Goal: Task Accomplishment & Management: Use online tool/utility

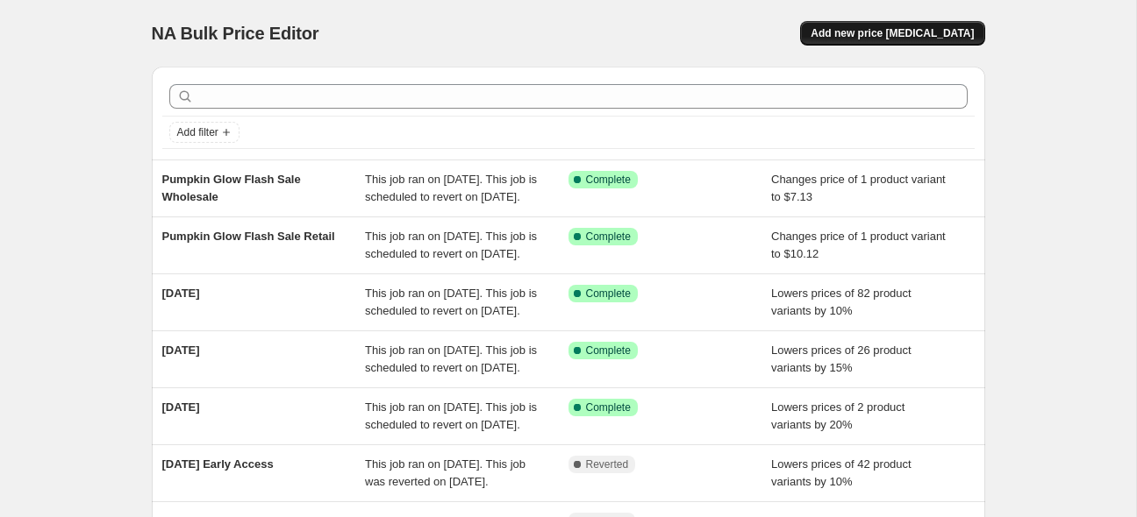
click at [896, 40] on button "Add new price [MEDICAL_DATA]" at bounding box center [892, 33] width 184 height 25
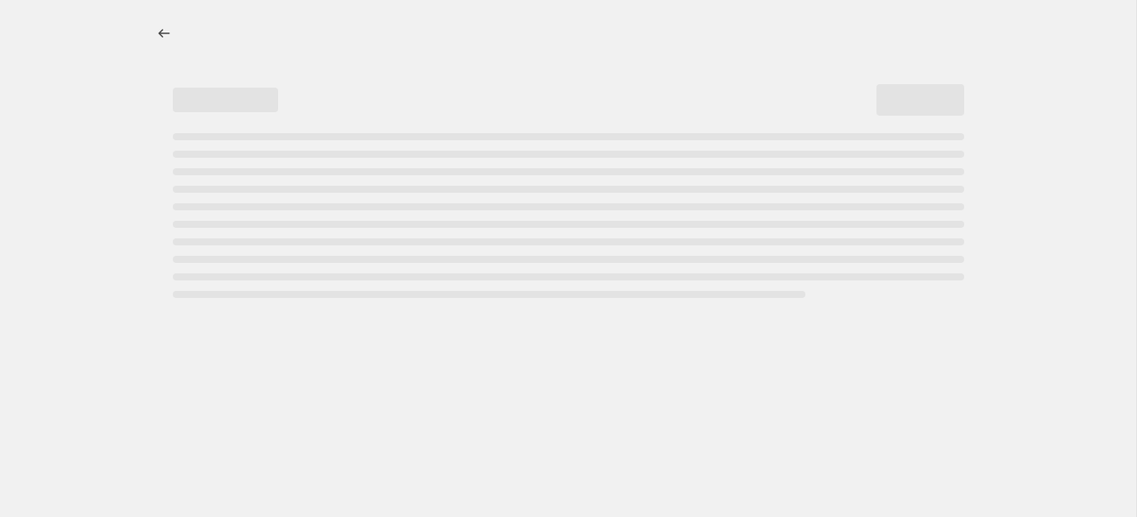
select select "percentage"
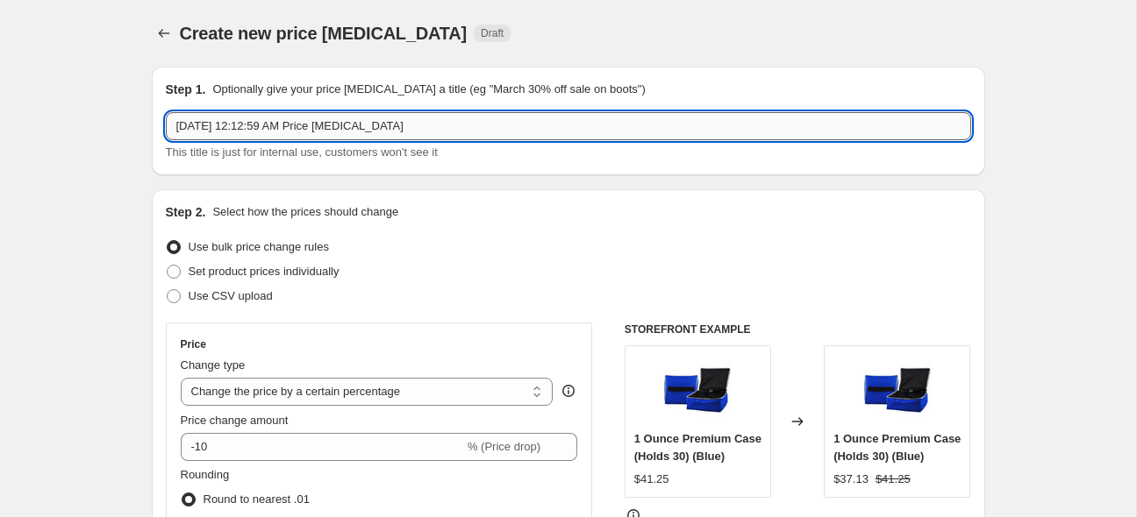
click at [268, 129] on input "[DATE] 12:12:59 AM Price [MEDICAL_DATA]" at bounding box center [568, 126] width 805 height 28
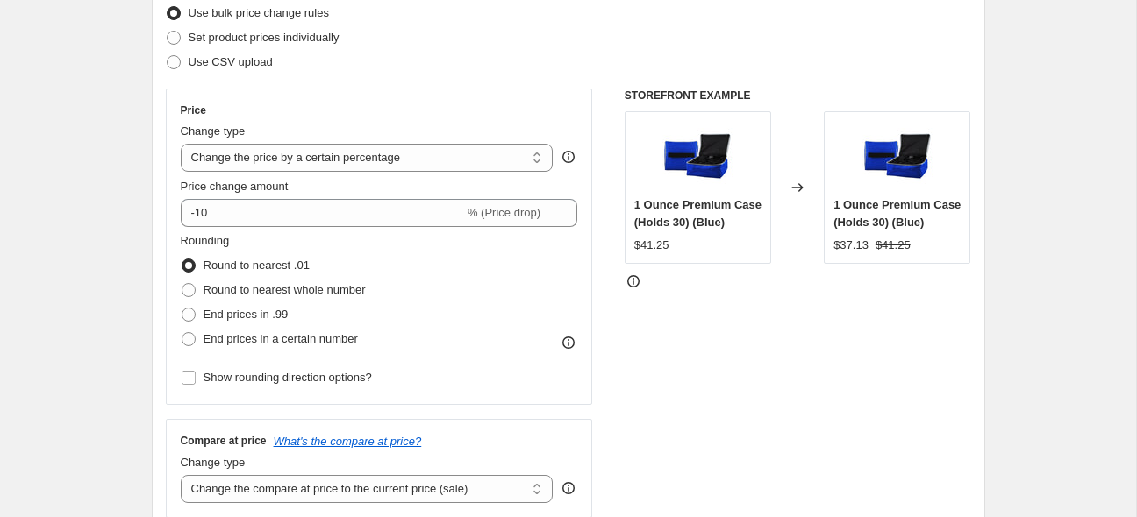
scroll to position [277, 0]
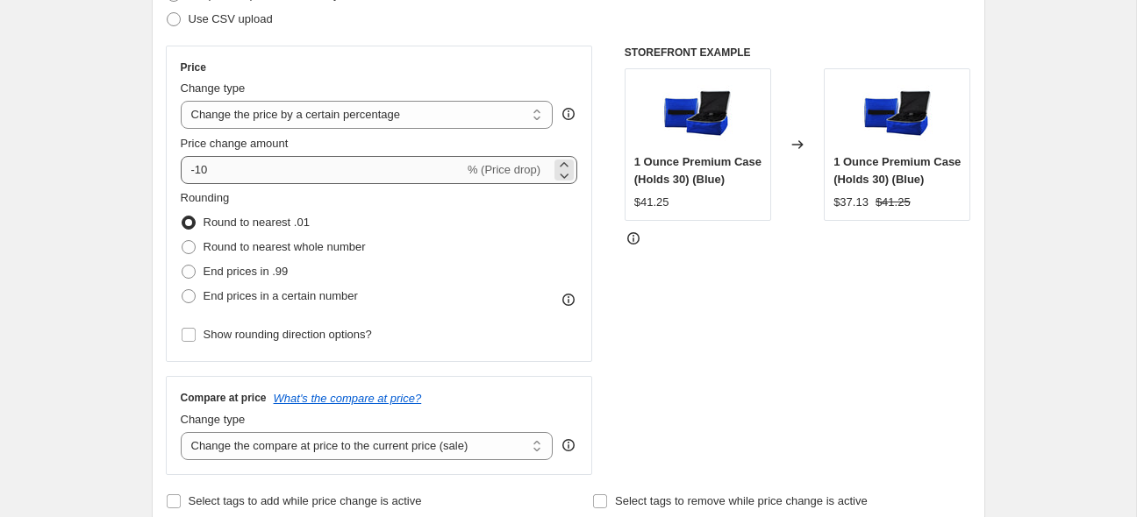
type input "[DATE] Early Access"
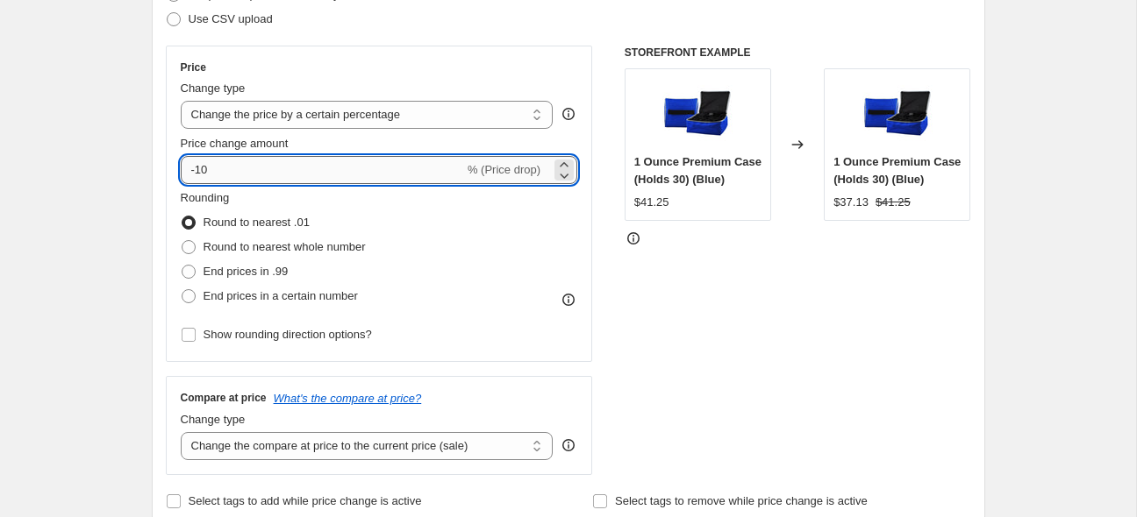
click at [195, 172] on input "-10" at bounding box center [322, 170] width 283 height 28
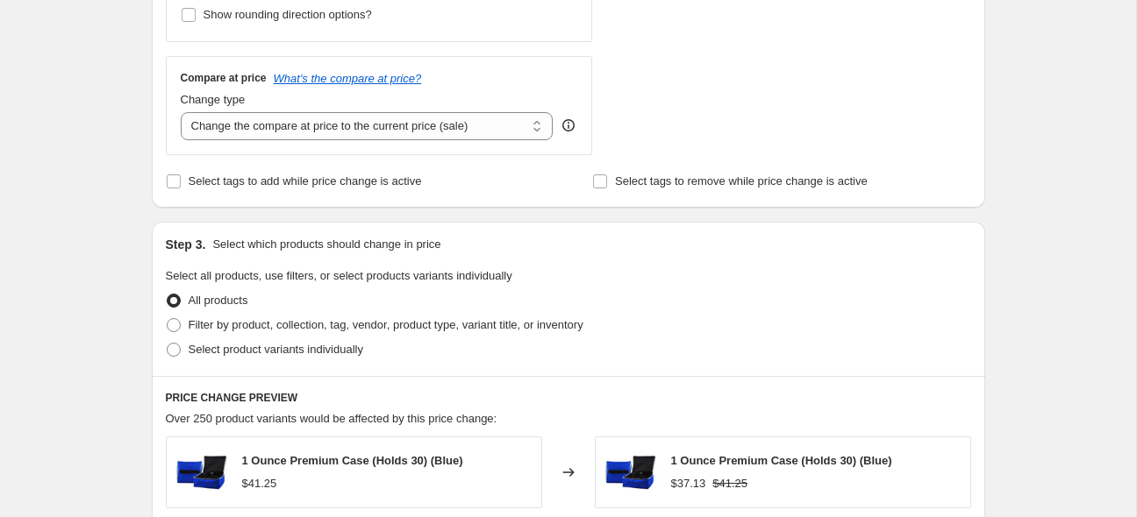
scroll to position [648, 0]
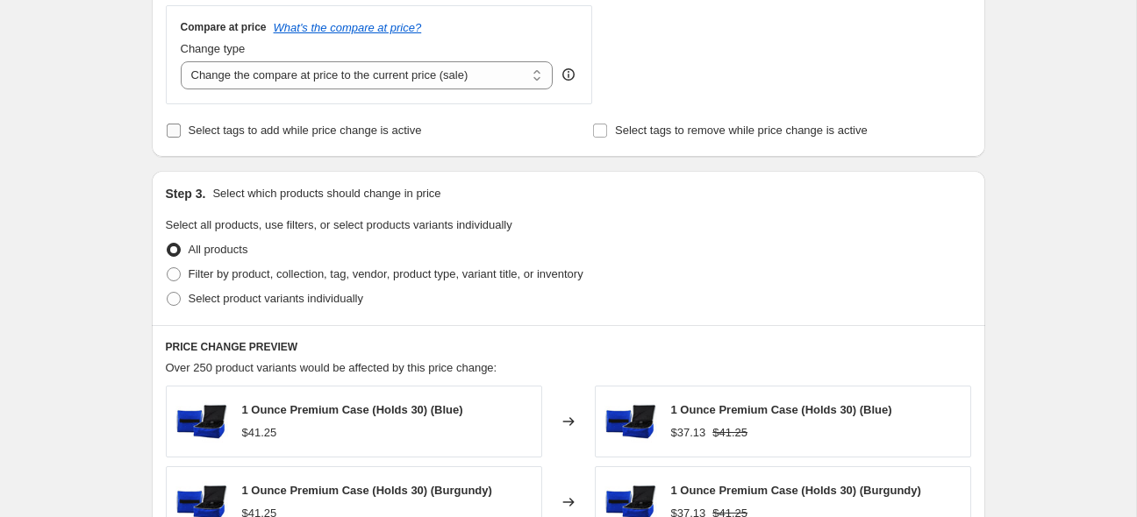
type input "-20"
click at [177, 129] on input "Select tags to add while price change is active" at bounding box center [174, 131] width 14 height 14
checkbox input "true"
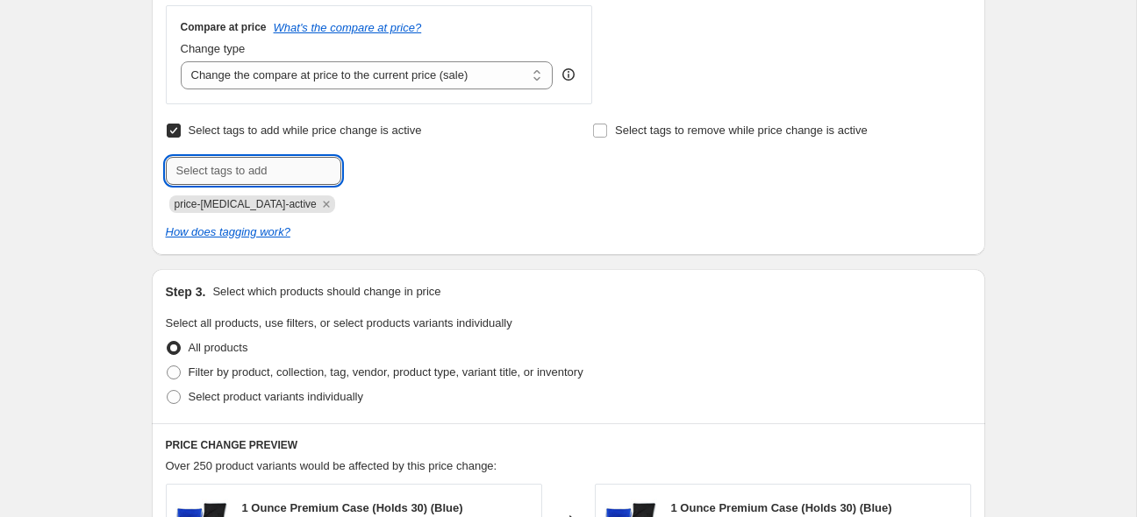
click at [196, 168] on input "text" at bounding box center [253, 171] width 175 height 28
type input "early access"
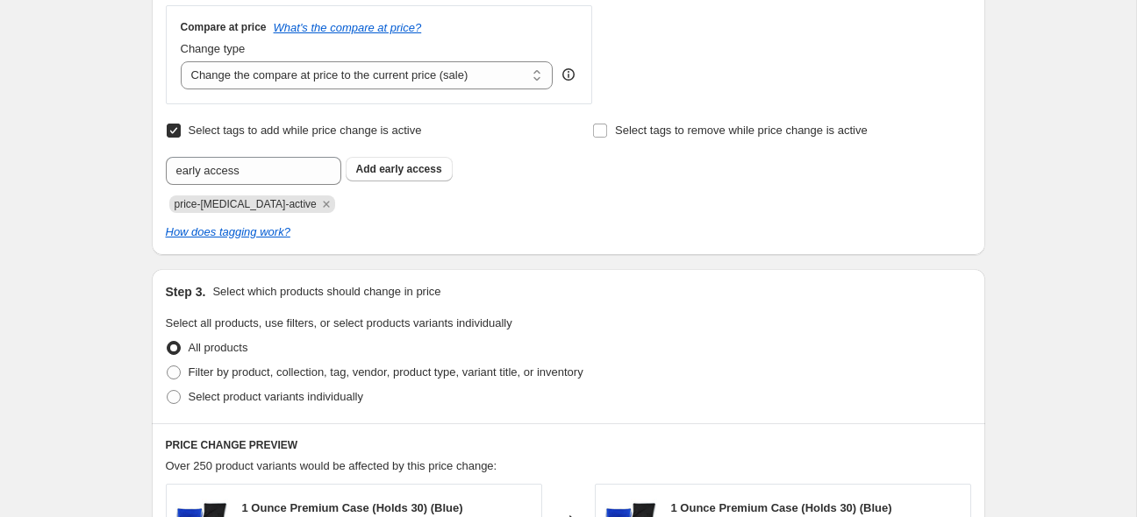
click at [402, 168] on span "early access" at bounding box center [410, 169] width 62 height 12
click at [602, 134] on input "Select tags to remove while price change is active" at bounding box center [600, 131] width 14 height 14
checkbox input "true"
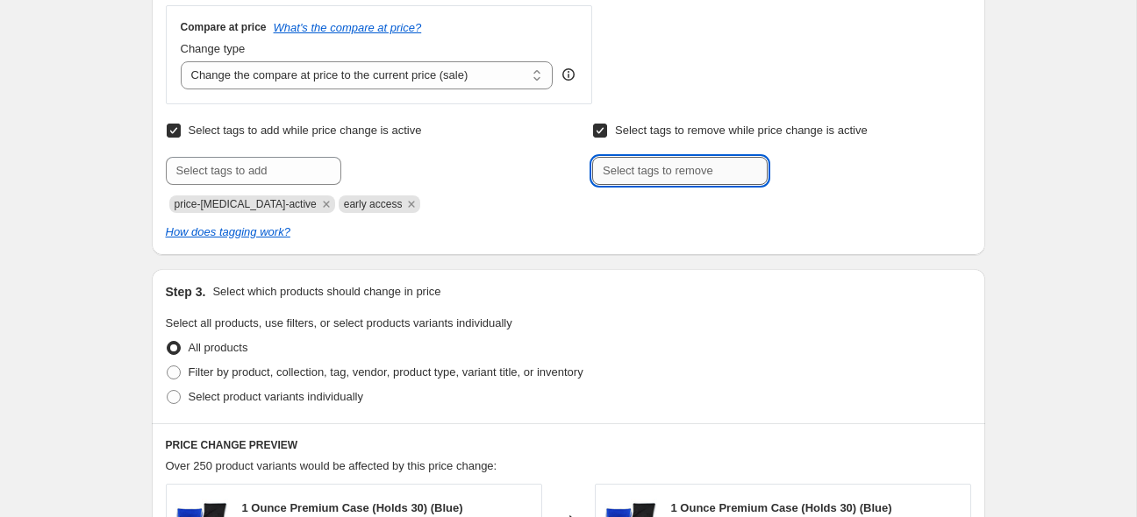
click at [635, 170] on input "text" at bounding box center [679, 171] width 175 height 28
type input "normal"
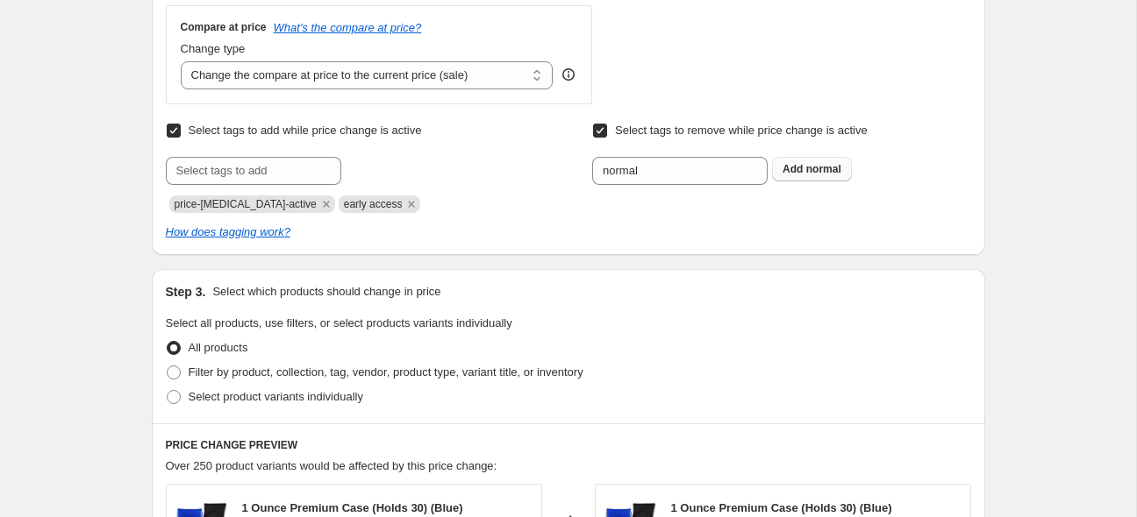
click at [831, 179] on button "Add normal" at bounding box center [812, 169] width 80 height 25
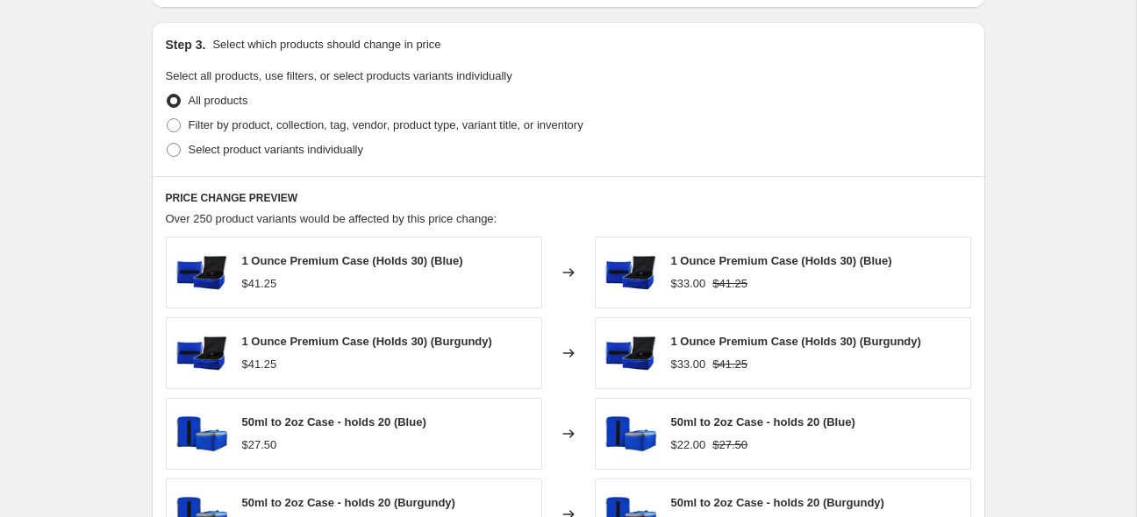
scroll to position [926, 0]
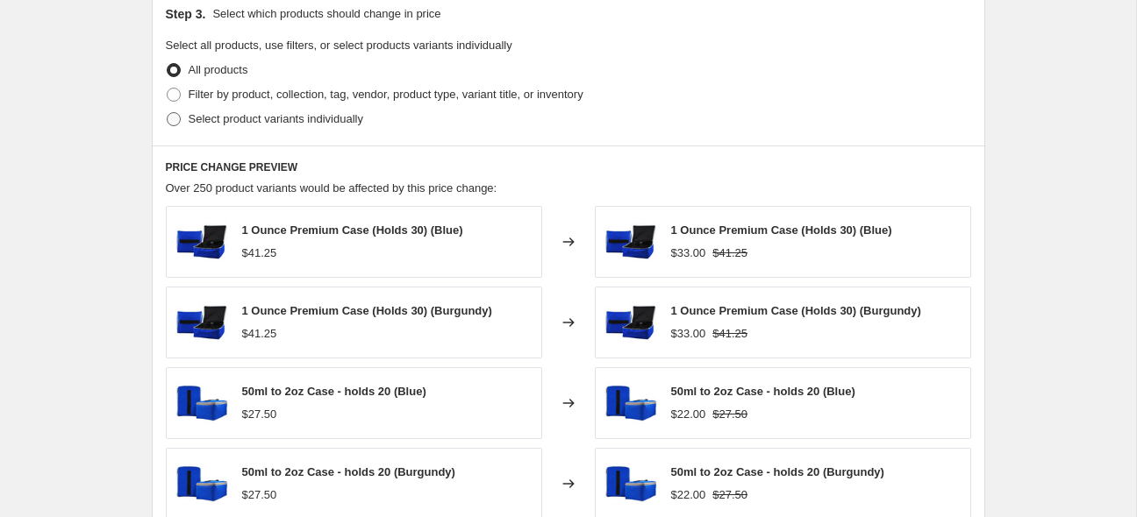
click at [286, 115] on span "Select product variants individually" at bounding box center [276, 118] width 175 height 13
click at [168, 113] on input "Select product variants individually" at bounding box center [167, 112] width 1 height 1
radio input "true"
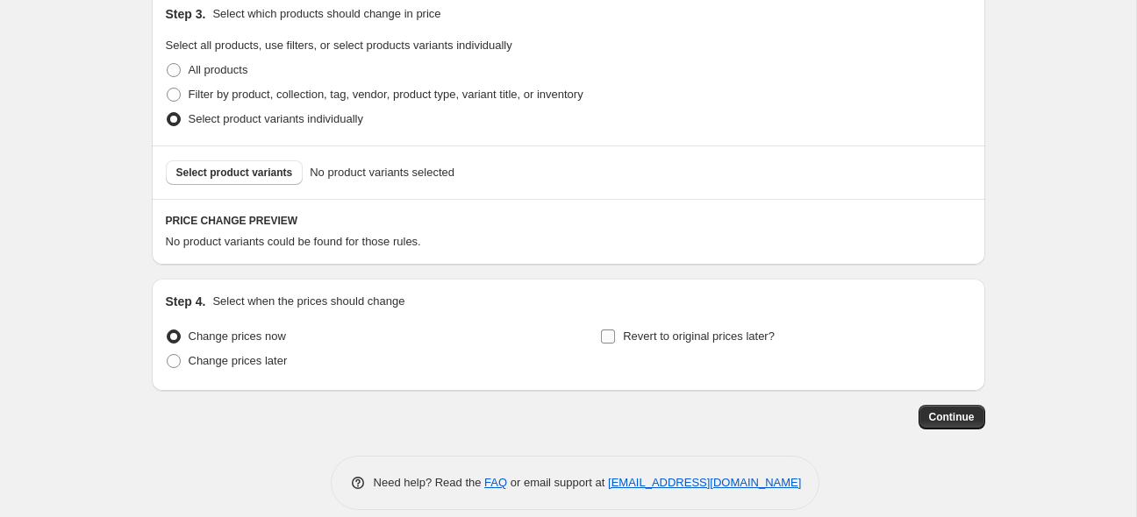
click at [619, 340] on label "Revert to original prices later?" at bounding box center [687, 337] width 175 height 25
click at [615, 340] on input "Revert to original prices later?" at bounding box center [608, 337] width 14 height 14
checkbox input "true"
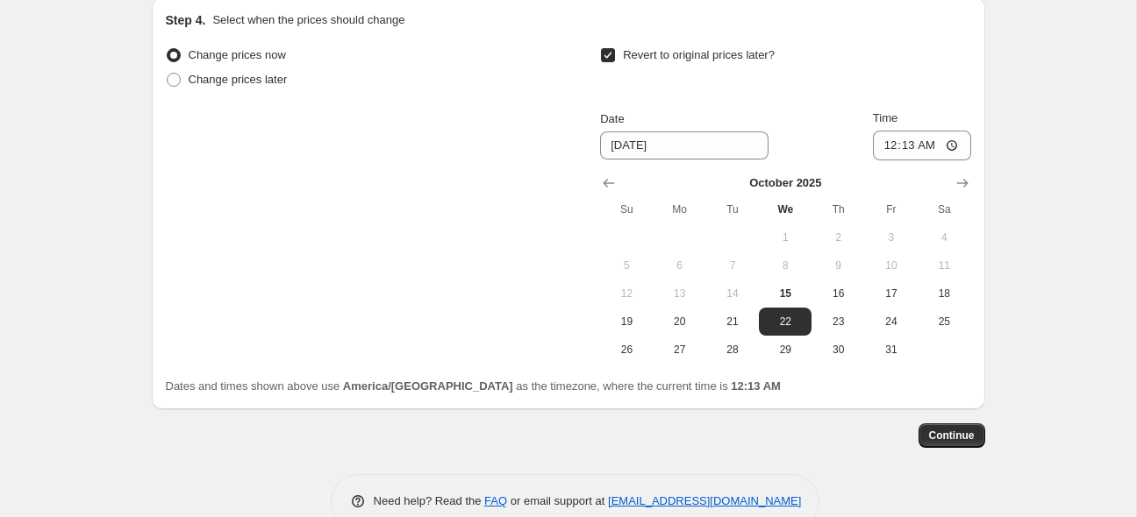
scroll to position [1244, 0]
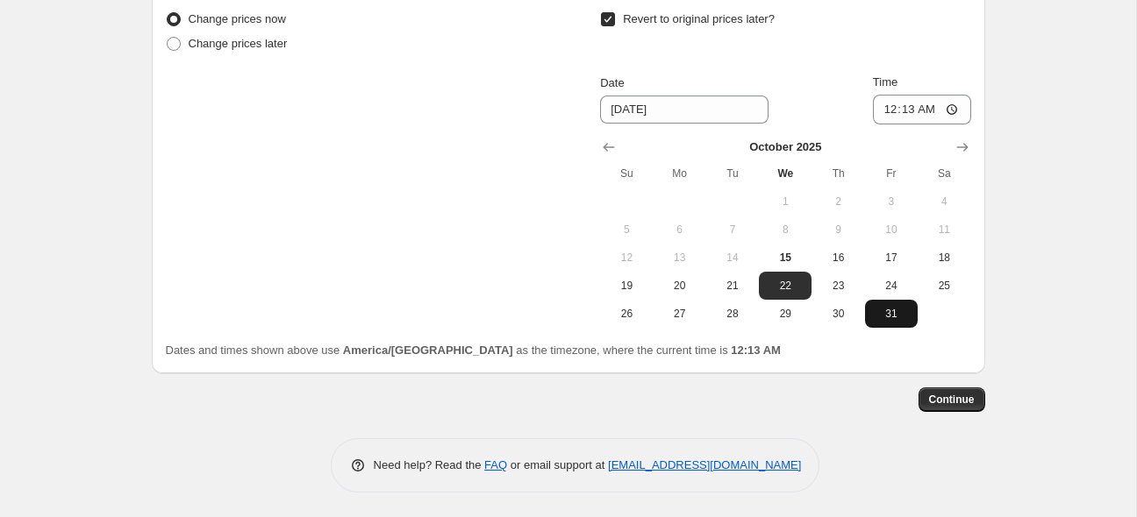
click at [889, 315] on span "31" at bounding box center [891, 314] width 39 height 14
type input "[DATE]"
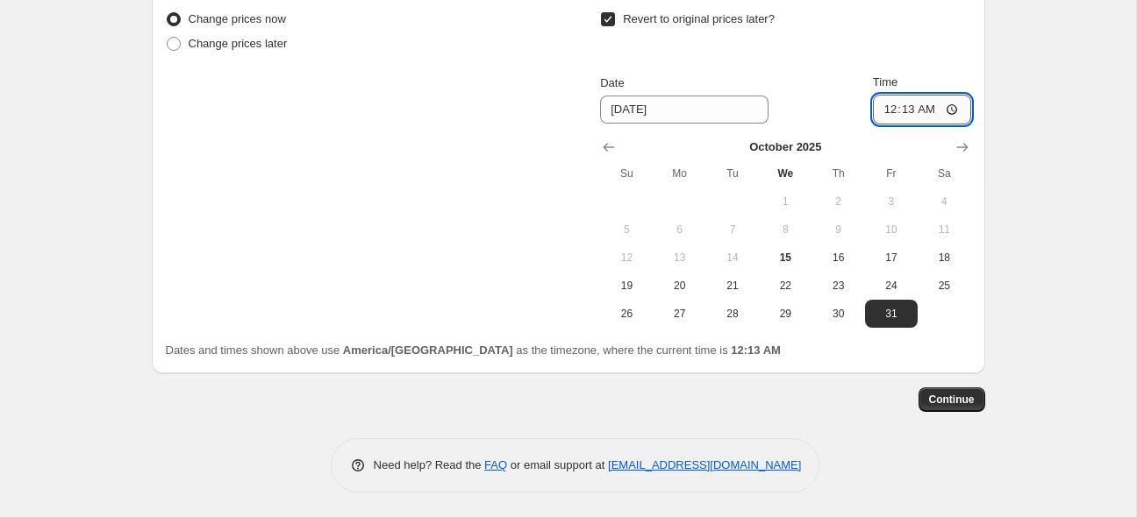
click at [903, 110] on input "00:13" at bounding box center [922, 110] width 98 height 30
type input "23:55"
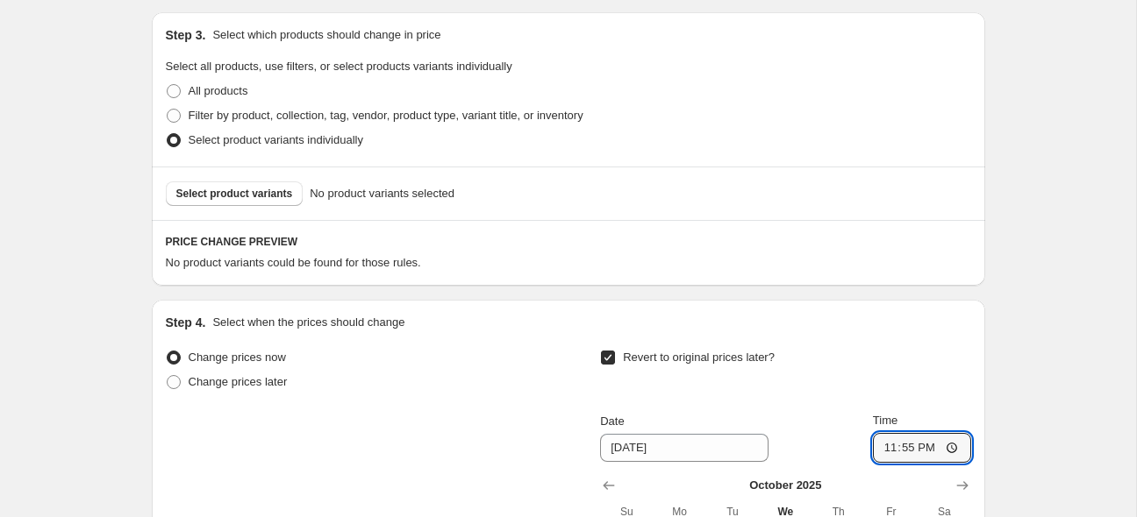
scroll to position [874, 0]
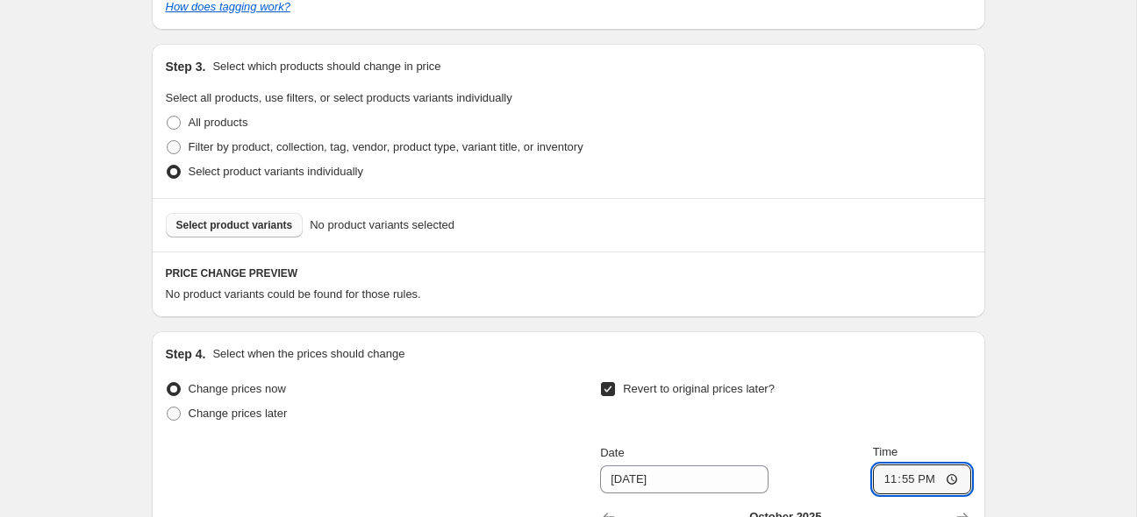
click at [254, 230] on span "Select product variants" at bounding box center [234, 225] width 117 height 14
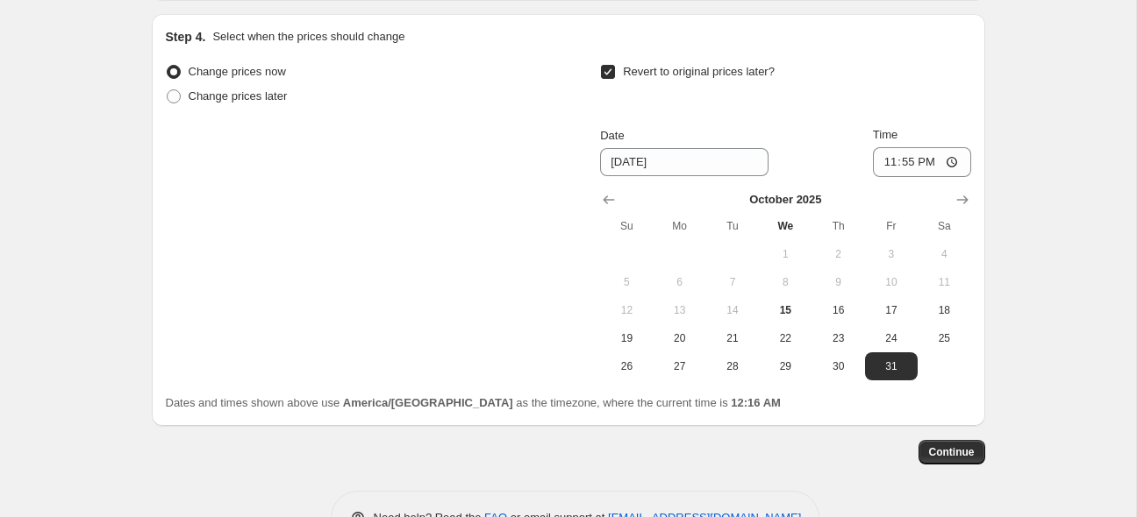
scroll to position [1363, 0]
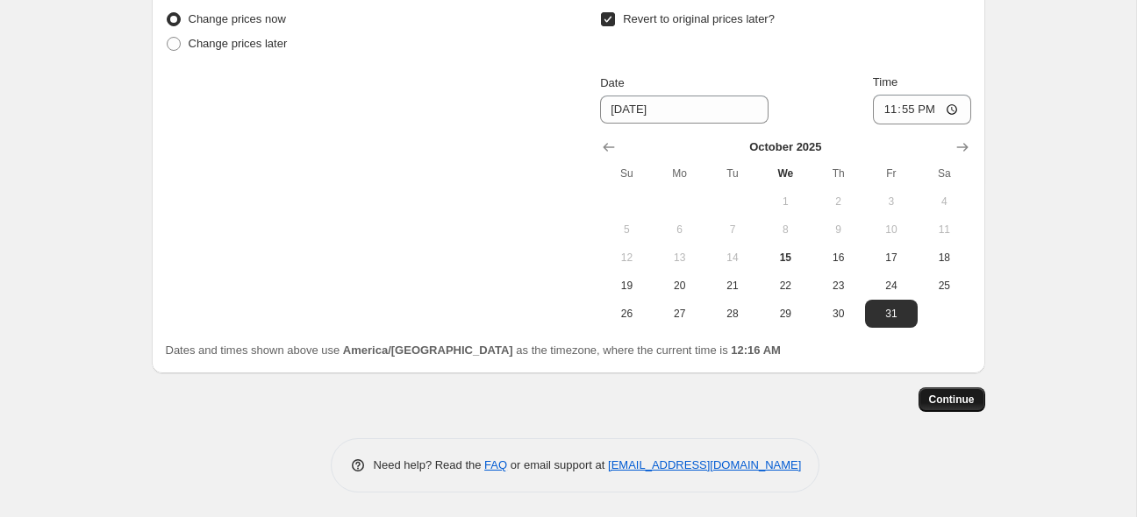
click at [945, 401] on span "Continue" at bounding box center [952, 400] width 46 height 14
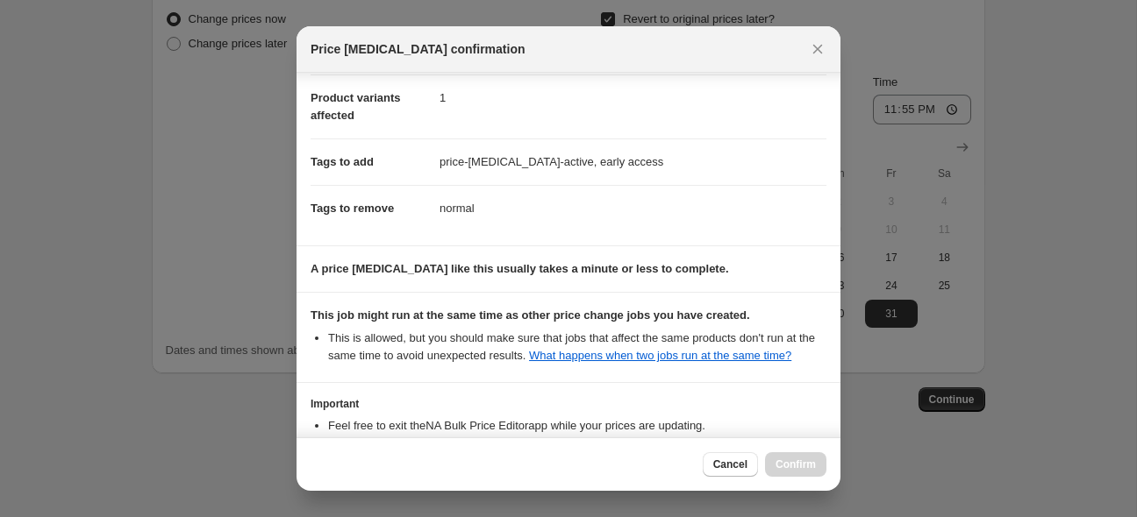
scroll to position [332, 0]
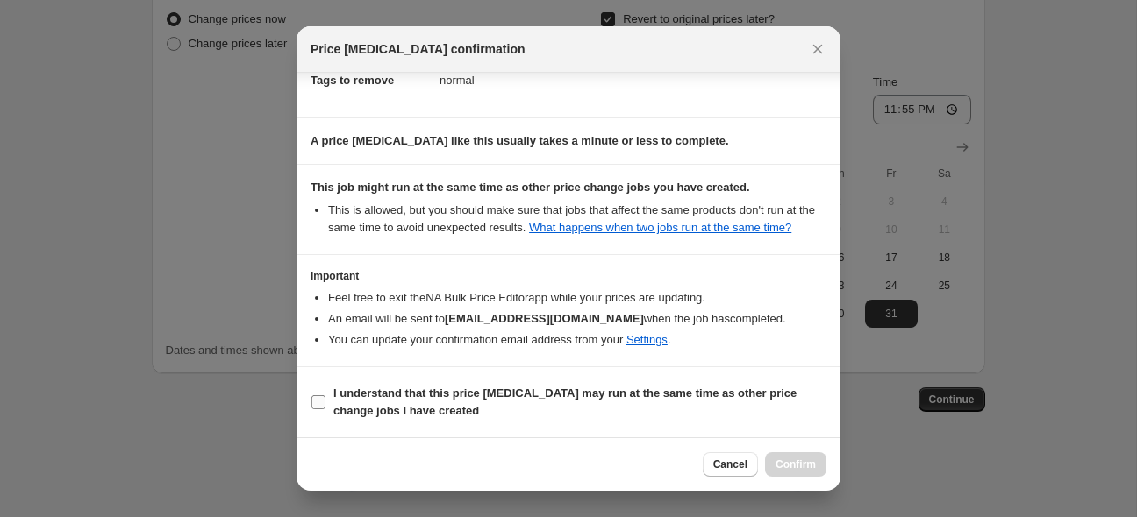
click at [654, 396] on b "I understand that this price [MEDICAL_DATA] may run at the same time as other p…" at bounding box center [564, 402] width 463 height 31
click at [325, 396] on input "I understand that this price [MEDICAL_DATA] may run at the same time as other p…" at bounding box center [318, 403] width 14 height 14
checkbox input "true"
click at [782, 464] on span "Confirm" at bounding box center [795, 465] width 40 height 14
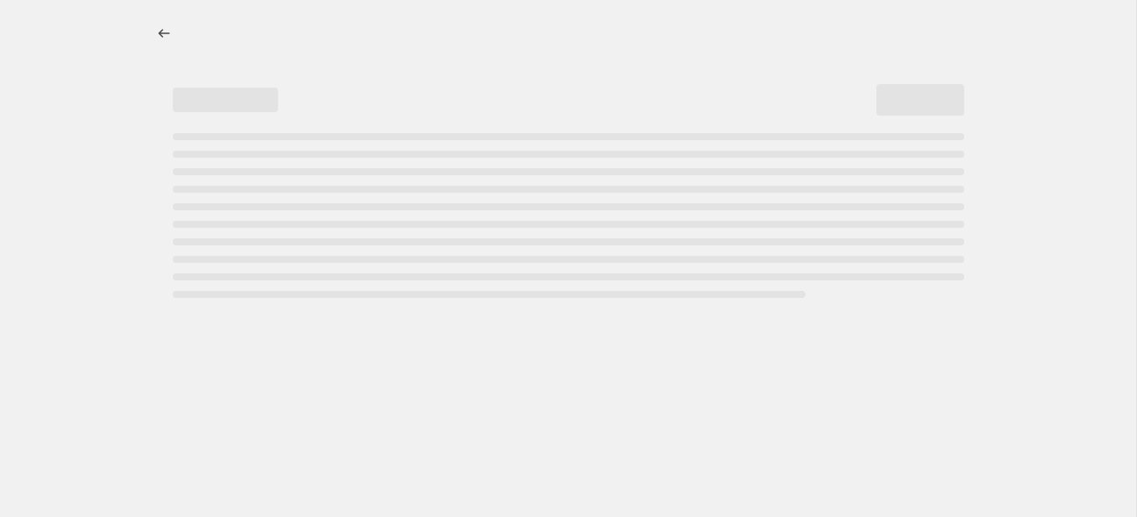
select select "percentage"
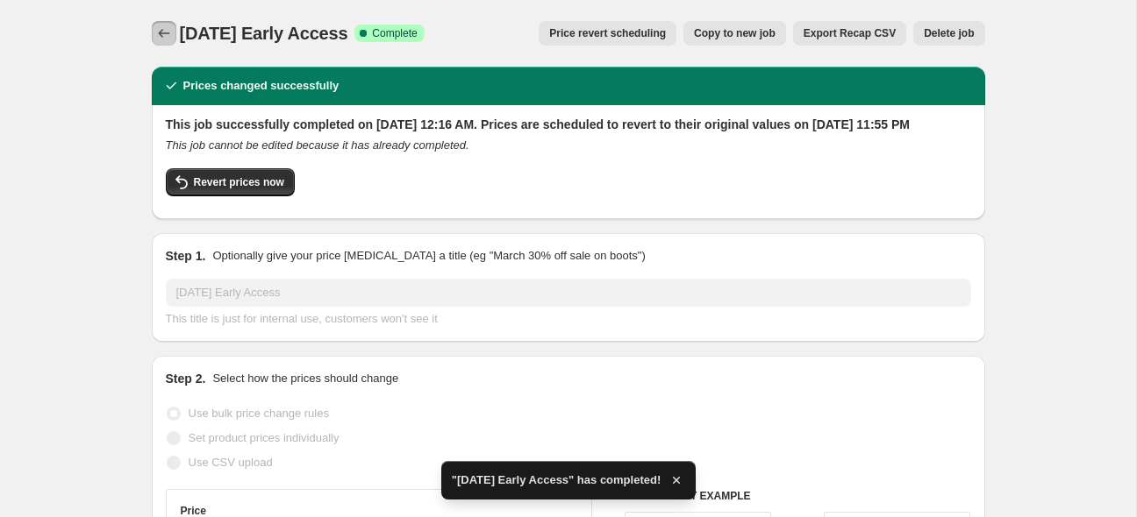
click at [162, 26] on icon "Price change jobs" at bounding box center [164, 34] width 18 height 18
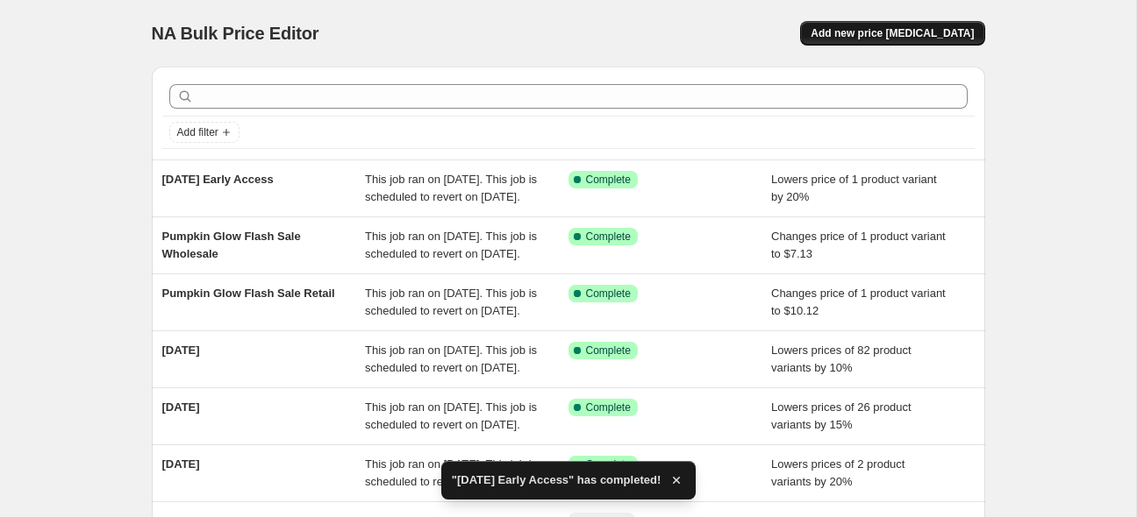
click at [929, 33] on span "Add new price [MEDICAL_DATA]" at bounding box center [891, 33] width 163 height 14
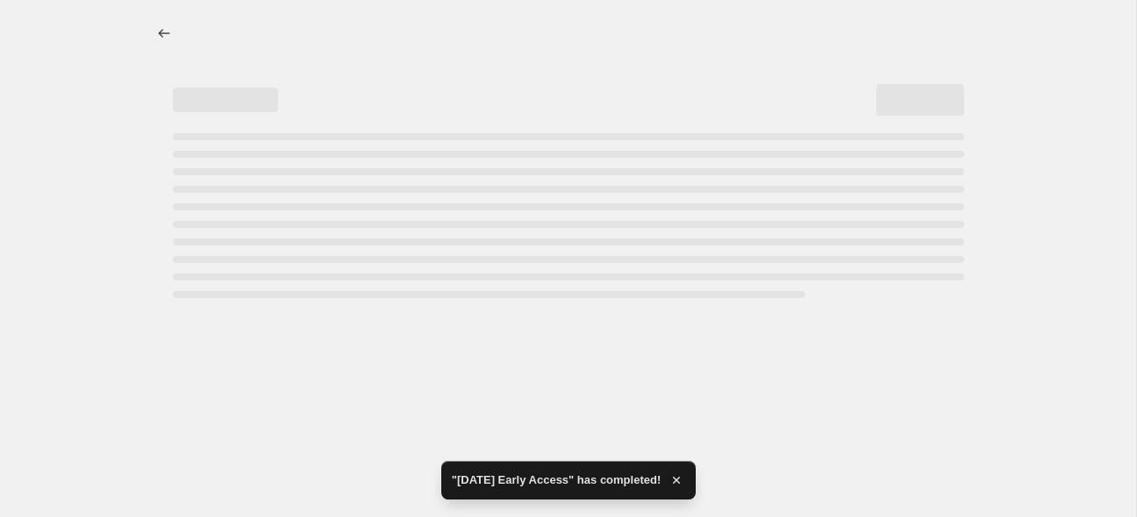
select select "percentage"
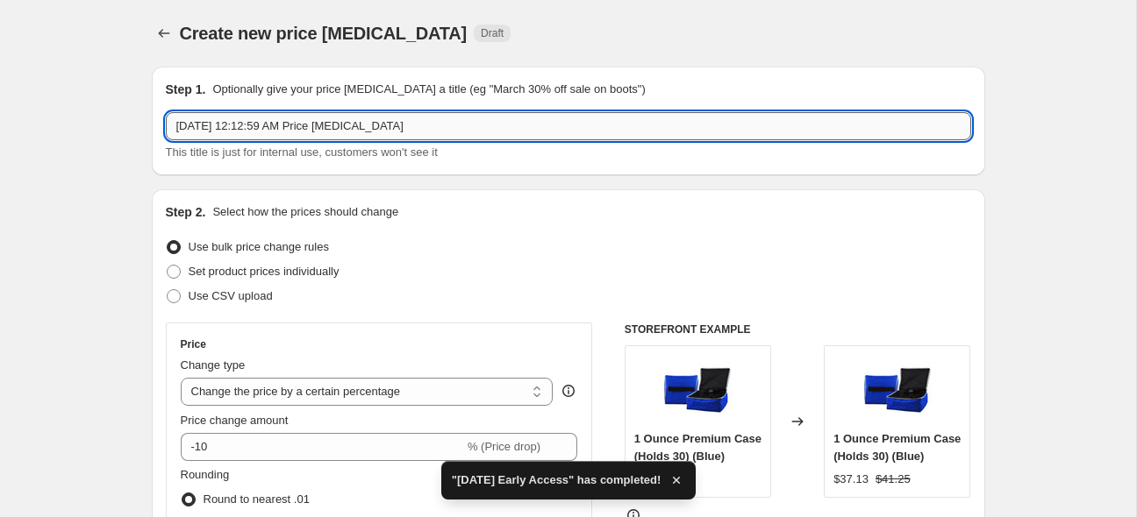
click at [258, 125] on input "[DATE] 12:12:59 AM Price [MEDICAL_DATA]" at bounding box center [568, 126] width 805 height 28
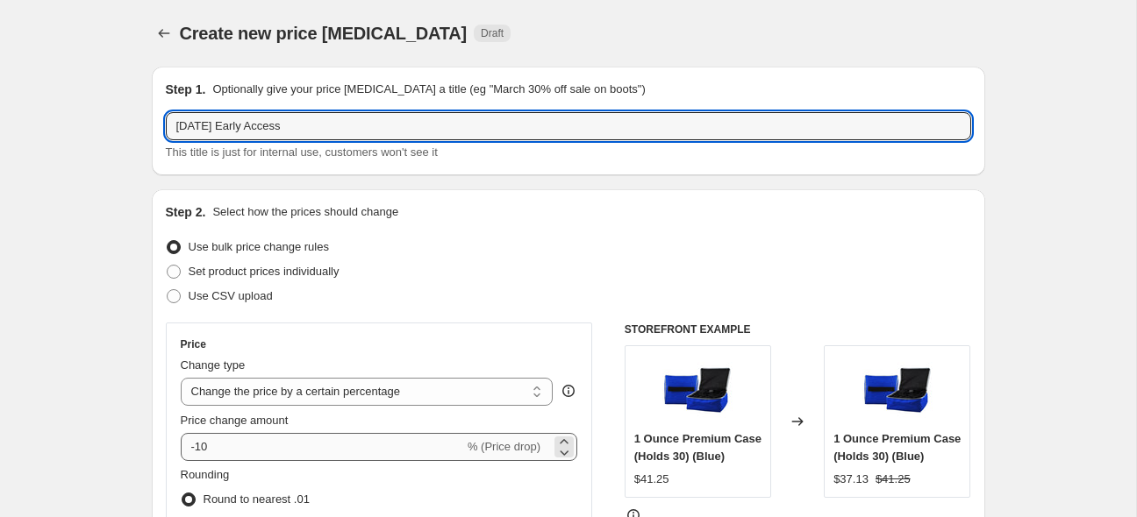
type input "[DATE] Early Access"
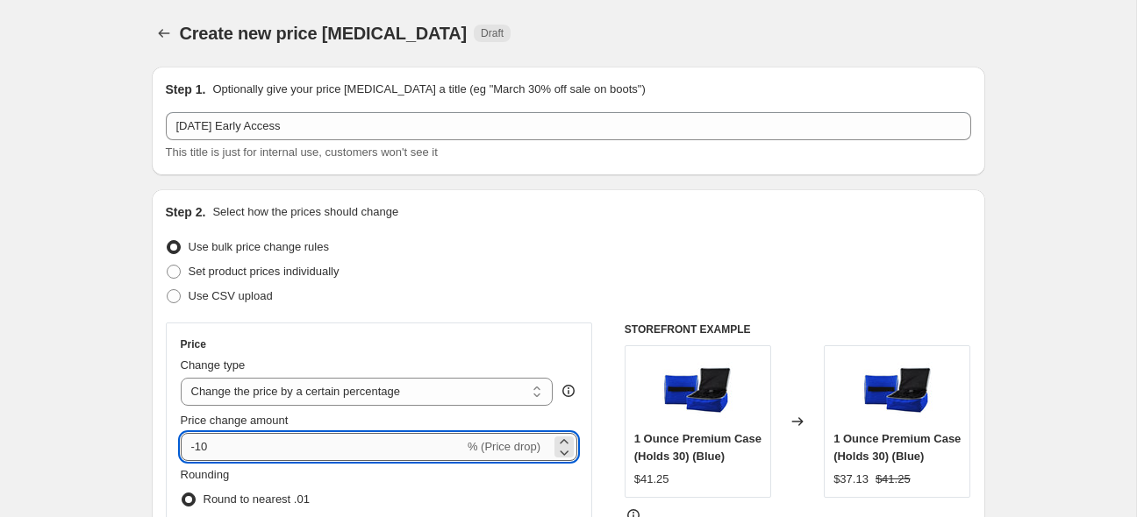
click at [202, 447] on input "-10" at bounding box center [322, 447] width 283 height 28
type input "-15"
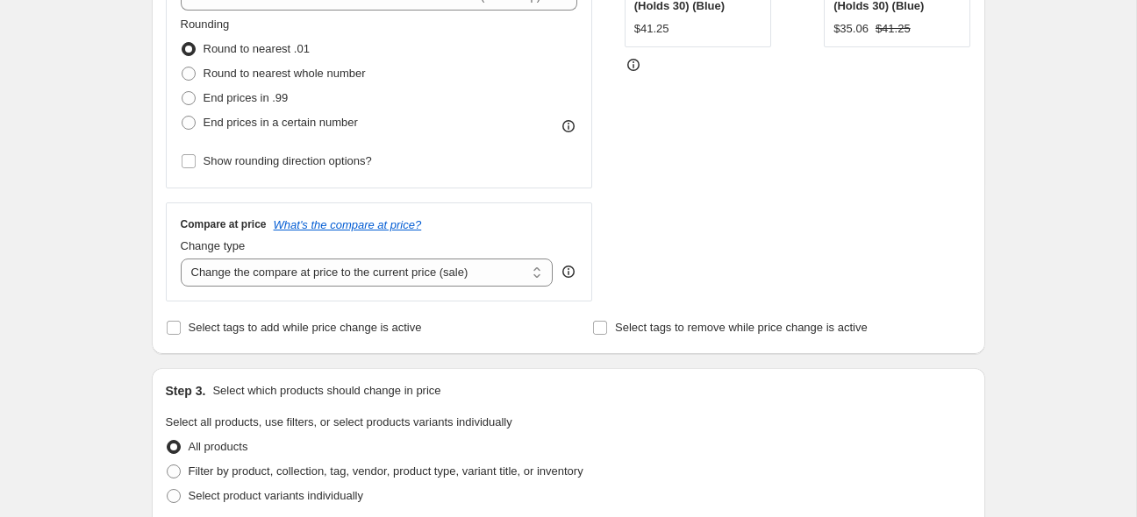
scroll to position [463, 0]
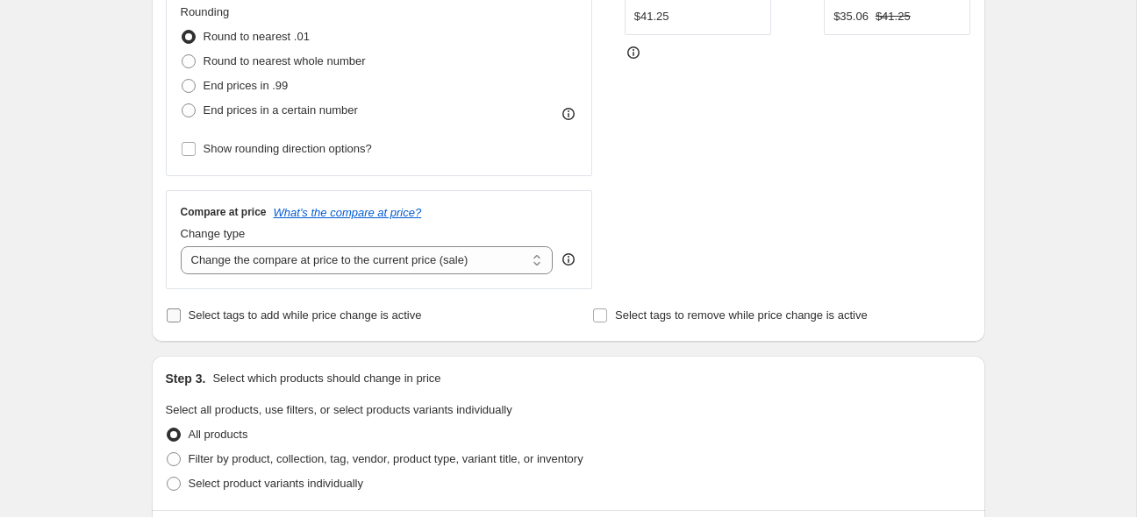
click at [299, 313] on span "Select tags to add while price change is active" at bounding box center [305, 315] width 233 height 13
click at [181, 313] on input "Select tags to add while price change is active" at bounding box center [174, 316] width 14 height 14
checkbox input "true"
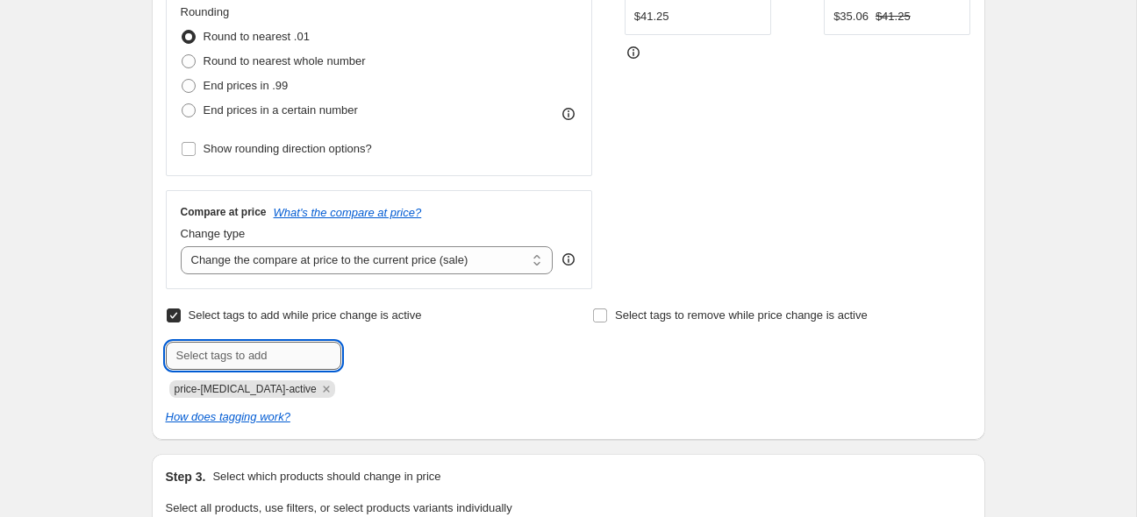
click at [275, 360] on input "text" at bounding box center [253, 356] width 175 height 28
type input "early access"
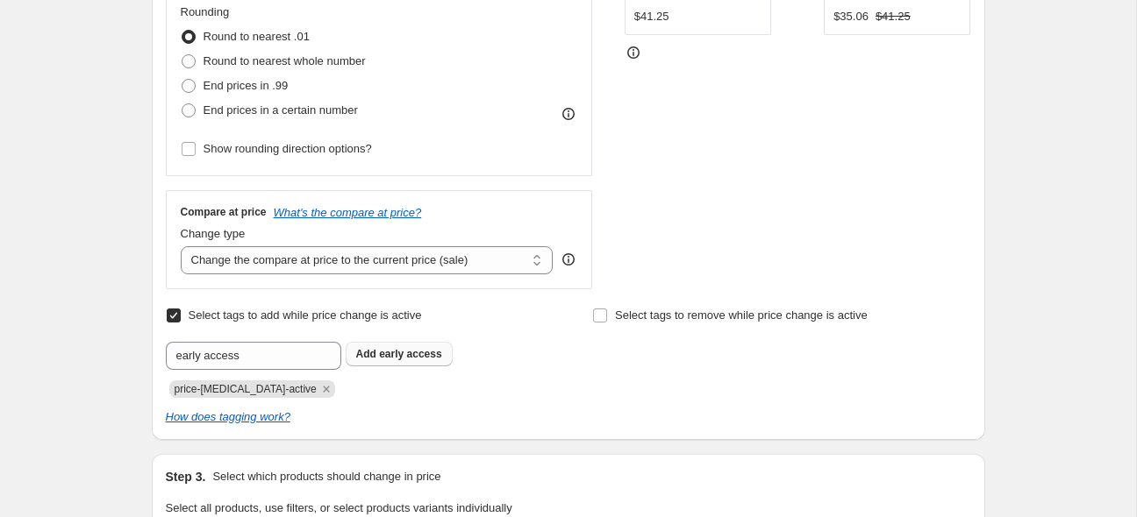
click at [428, 356] on span "early access" at bounding box center [410, 354] width 62 height 12
click at [609, 314] on label "Select tags to remove while price change is active" at bounding box center [729, 315] width 275 height 25
click at [607, 314] on input "Select tags to remove while price change is active" at bounding box center [600, 316] width 14 height 14
checkbox input "true"
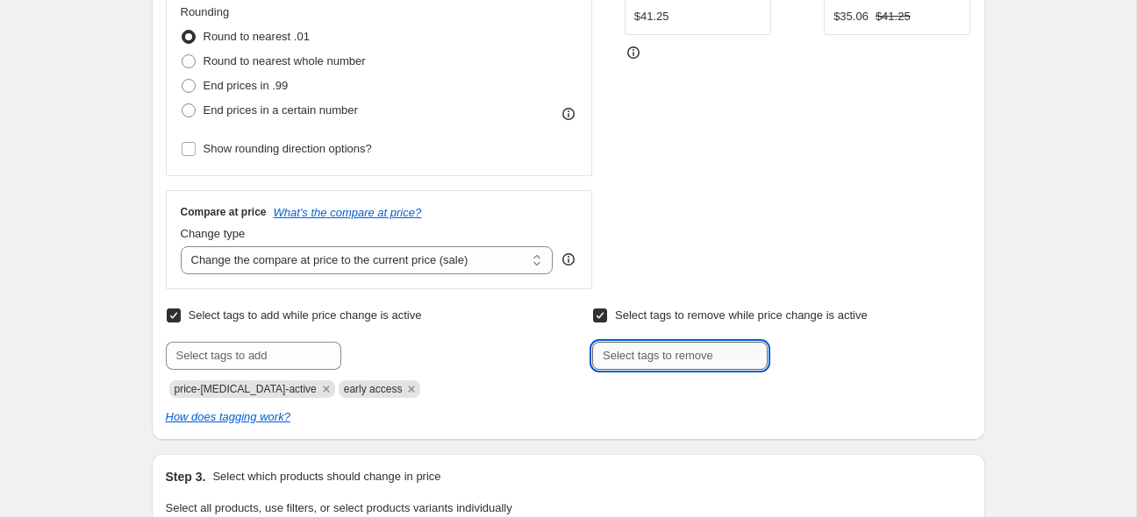
click at [631, 350] on input "text" at bounding box center [679, 356] width 175 height 28
type input "normal"
click at [803, 355] on b "Add" at bounding box center [792, 354] width 20 height 12
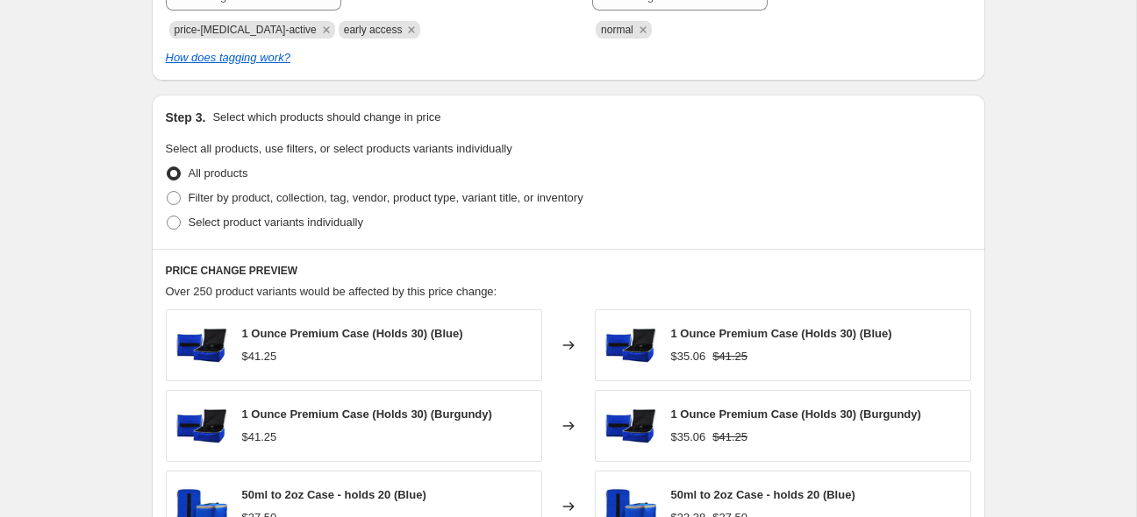
scroll to position [833, 0]
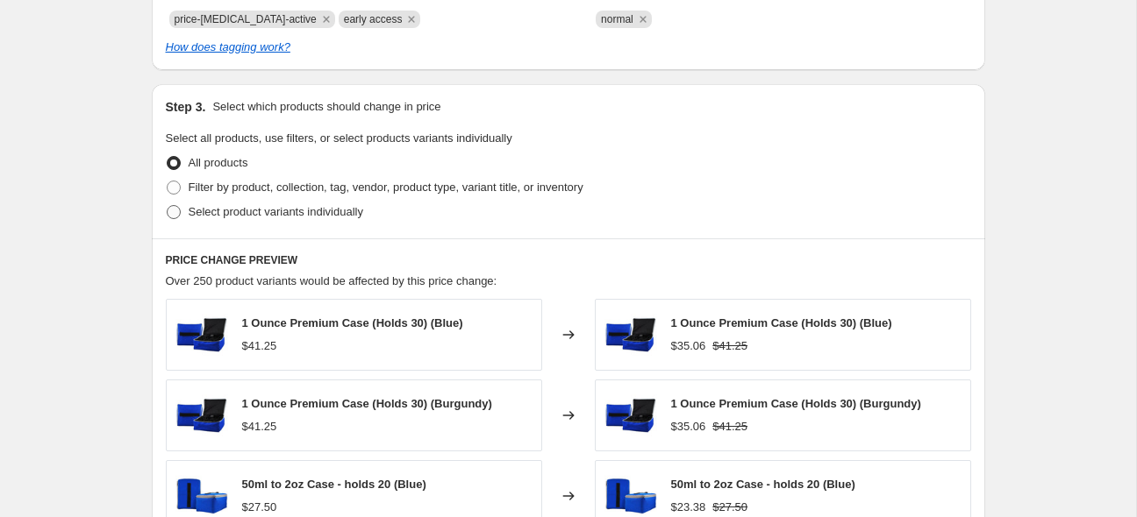
click at [284, 210] on span "Select product variants individually" at bounding box center [276, 211] width 175 height 13
click at [168, 206] on input "Select product variants individually" at bounding box center [167, 205] width 1 height 1
radio input "true"
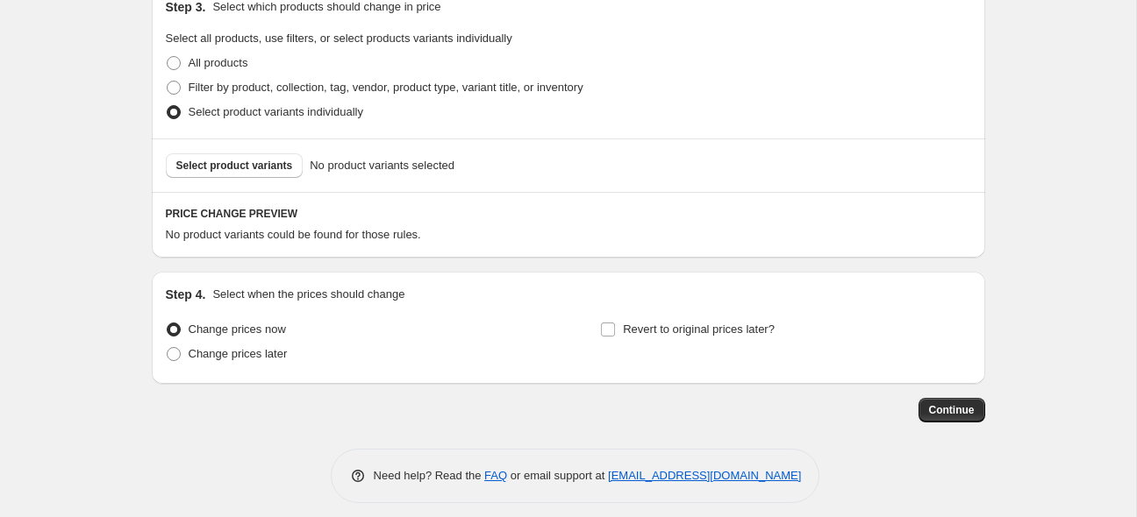
scroll to position [945, 0]
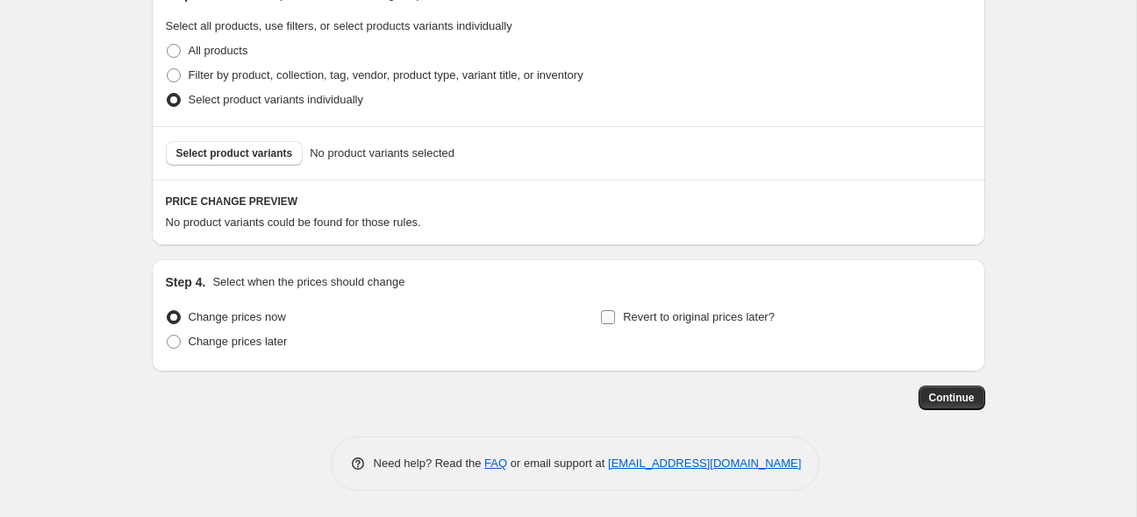
click at [612, 321] on input "Revert to original prices later?" at bounding box center [608, 317] width 14 height 14
checkbox input "true"
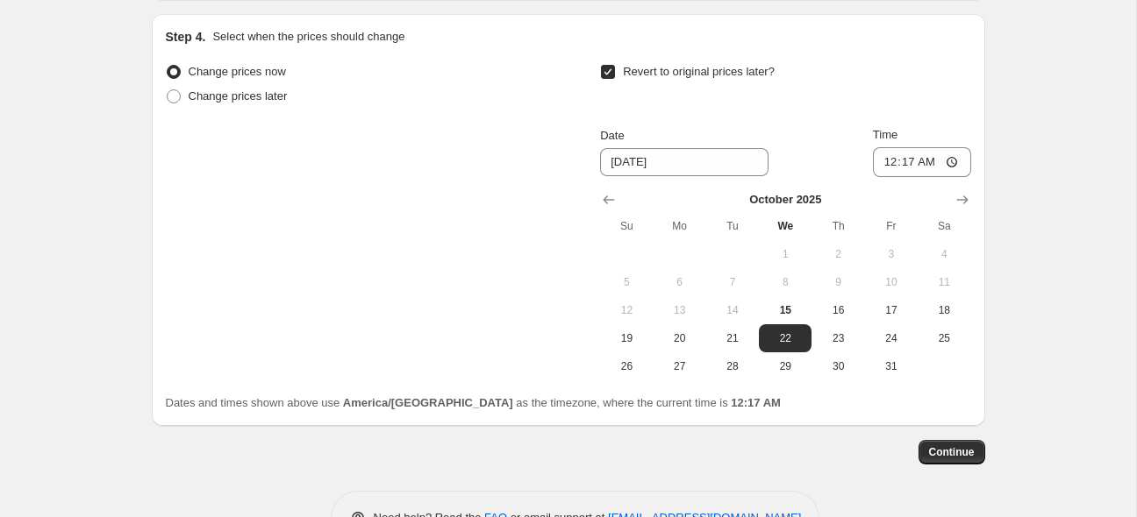
scroll to position [1224, 0]
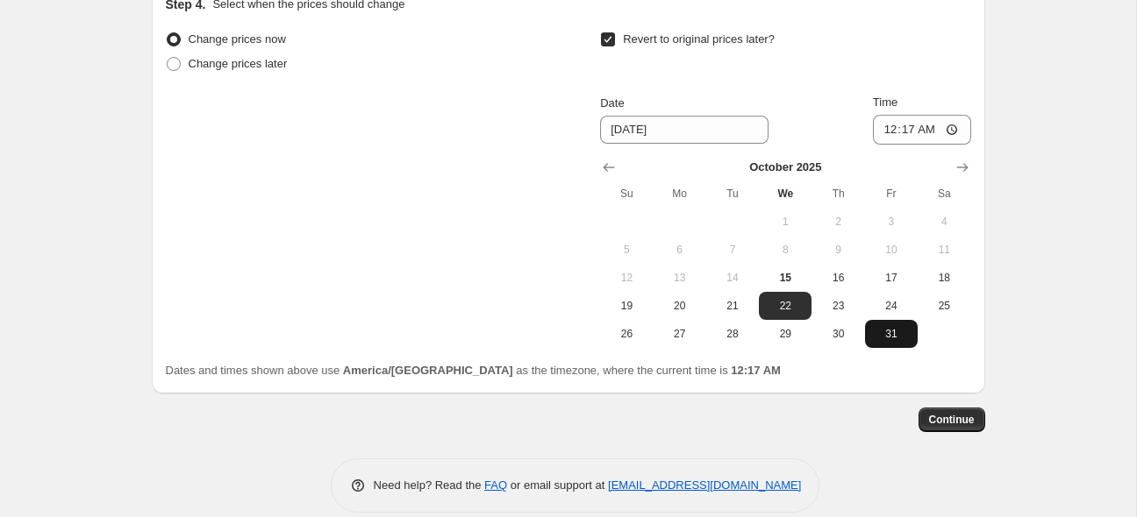
click at [893, 344] on button "31" at bounding box center [891, 334] width 53 height 28
type input "[DATE]"
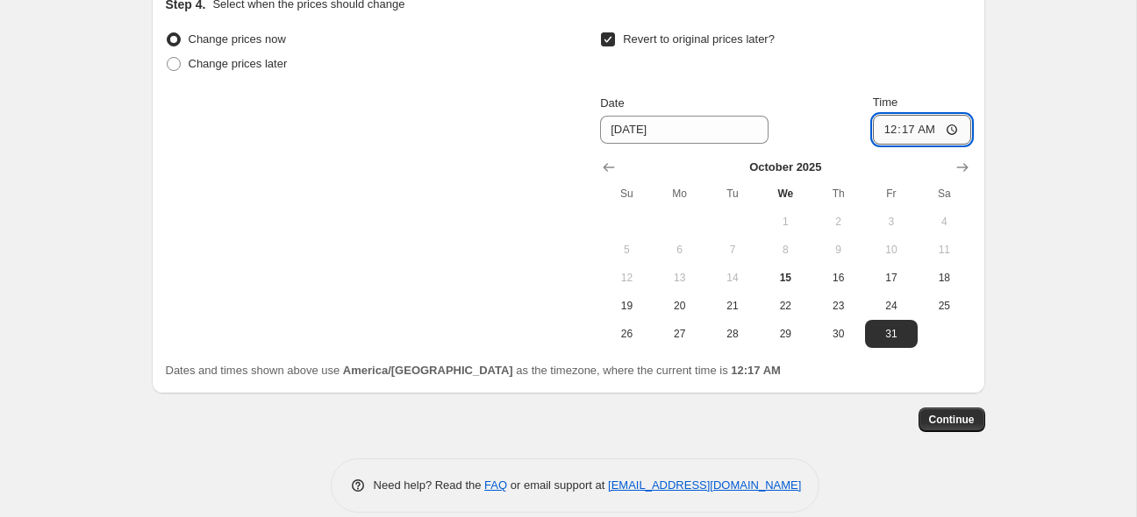
click at [906, 131] on input "00:17" at bounding box center [922, 130] width 98 height 30
type input "23:55"
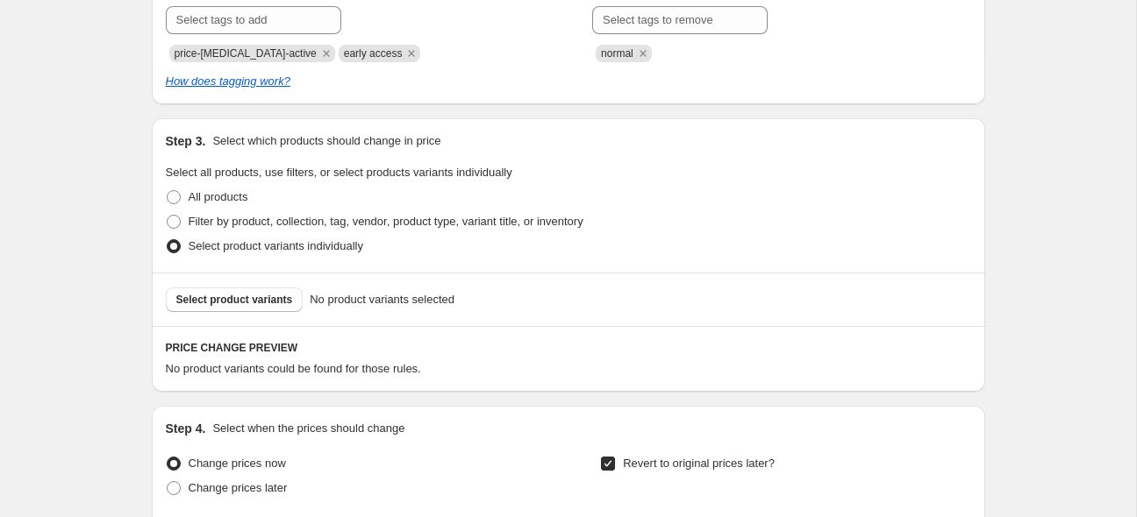
scroll to position [760, 0]
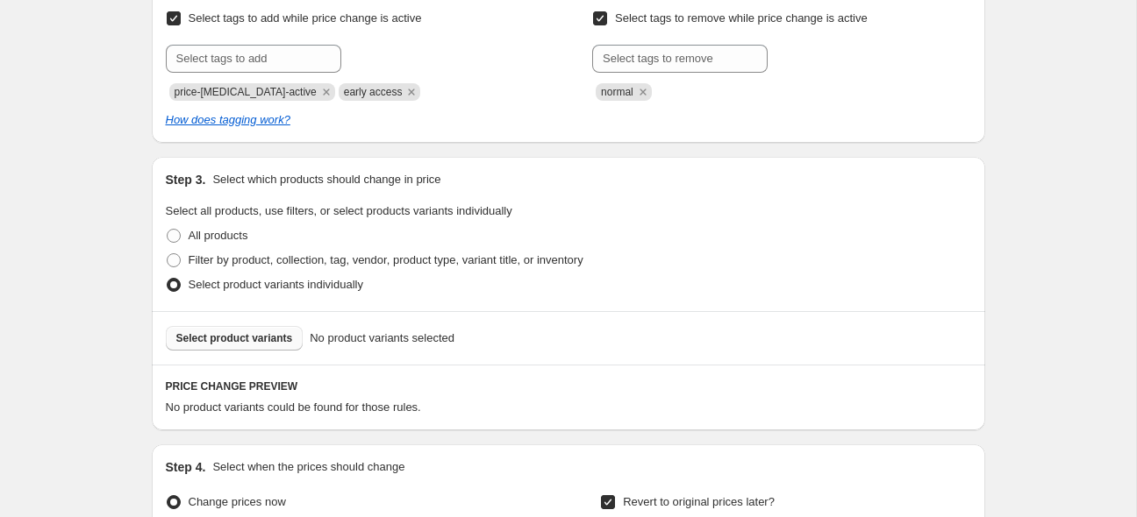
click at [234, 338] on span "Select product variants" at bounding box center [234, 339] width 117 height 14
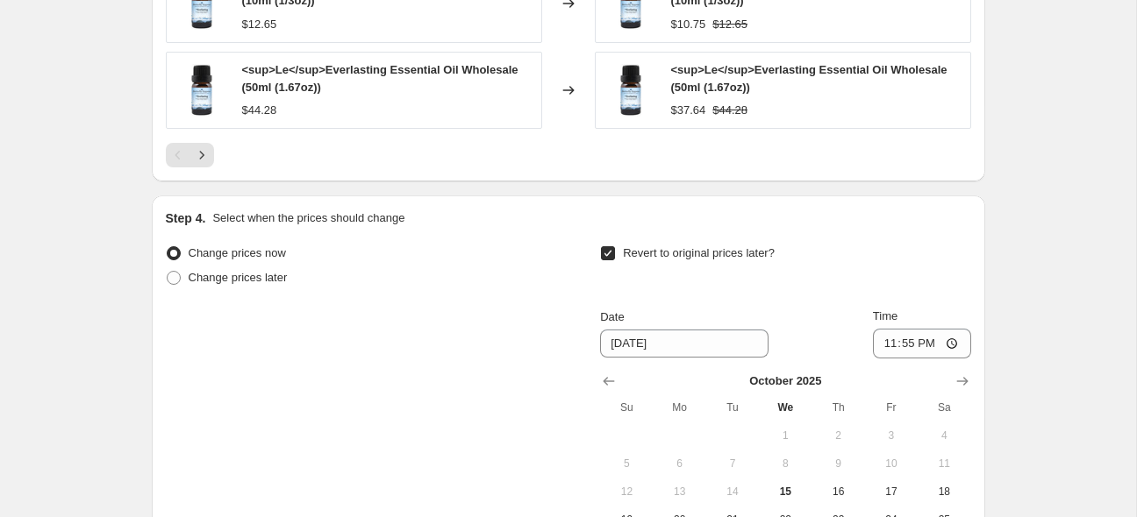
scroll to position [1712, 0]
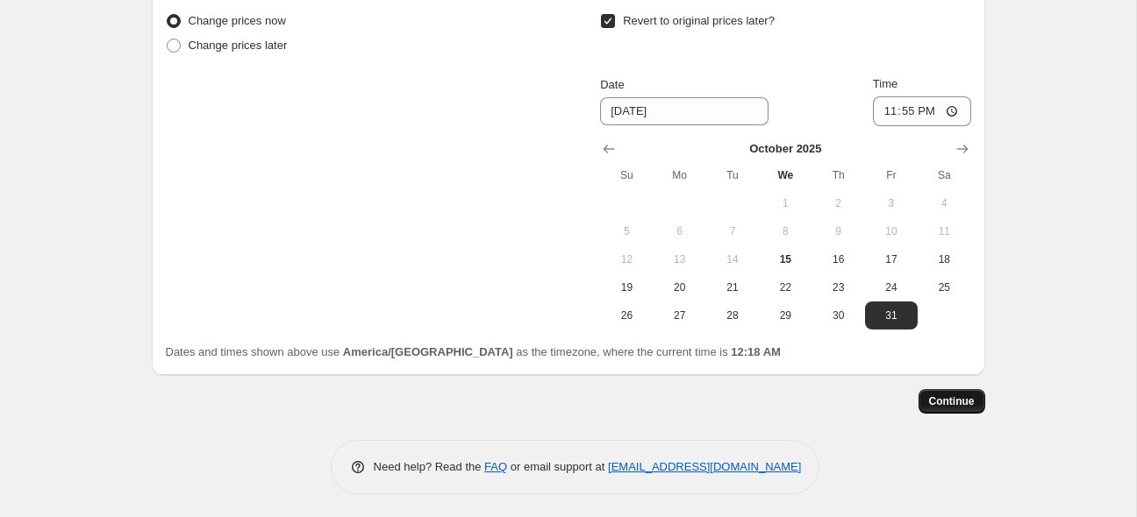
click at [928, 404] on button "Continue" at bounding box center [951, 401] width 67 height 25
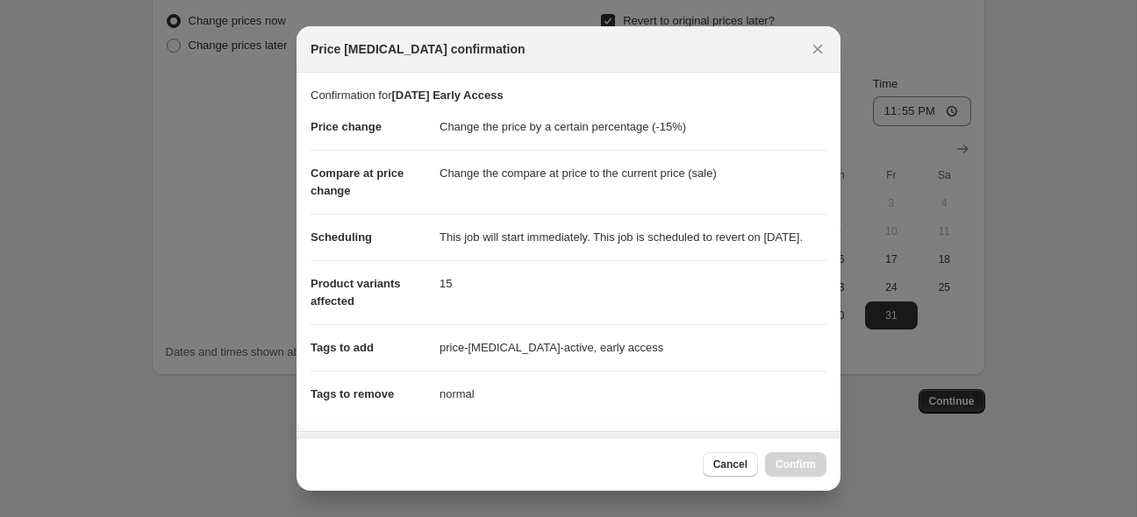
scroll to position [332, 0]
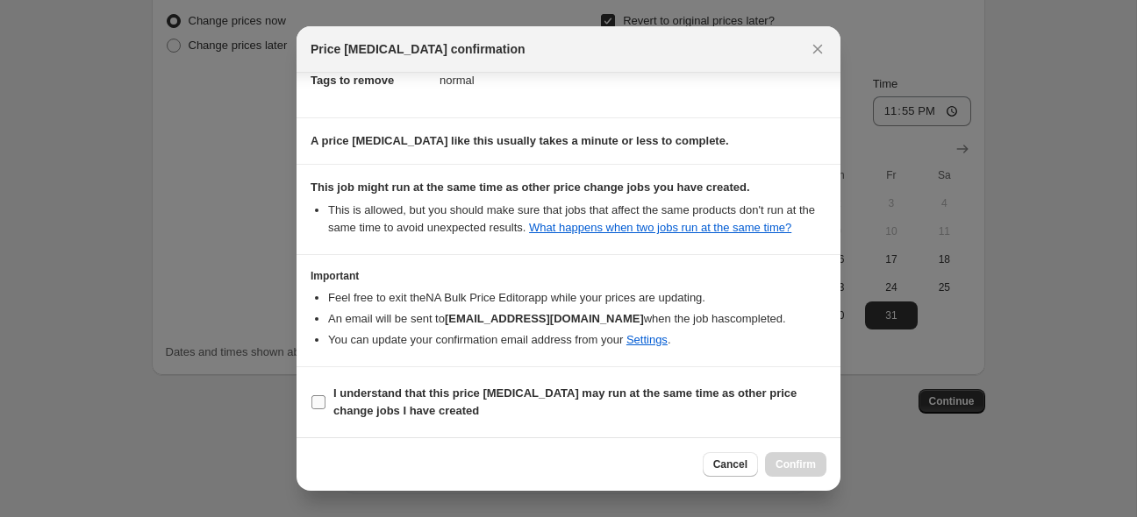
click at [623, 389] on b "I understand that this price [MEDICAL_DATA] may run at the same time as other p…" at bounding box center [564, 402] width 463 height 31
click at [325, 396] on input "I understand that this price [MEDICAL_DATA] may run at the same time as other p…" at bounding box center [318, 403] width 14 height 14
checkbox input "true"
click at [788, 464] on span "Confirm" at bounding box center [795, 465] width 40 height 14
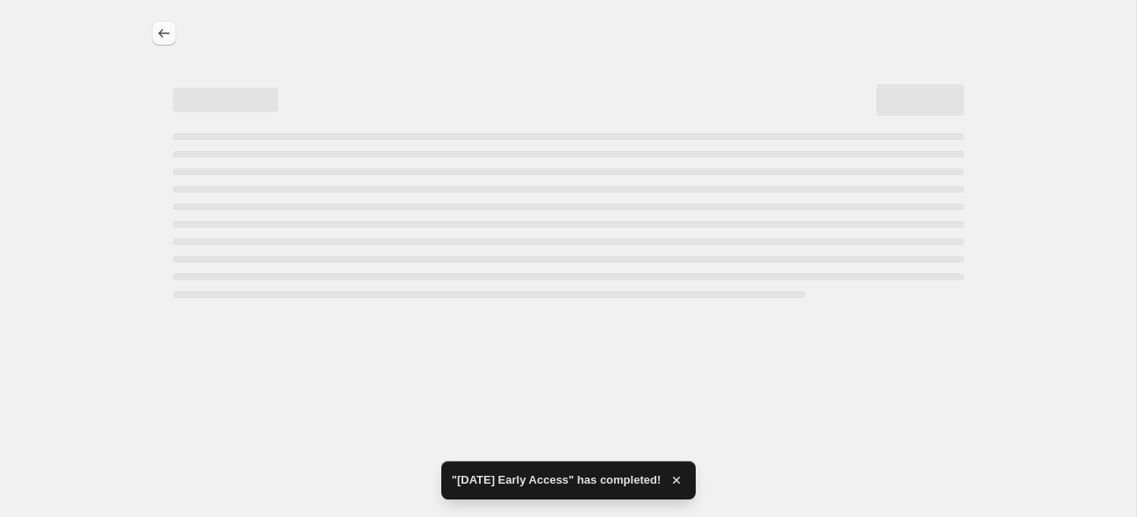
select select "percentage"
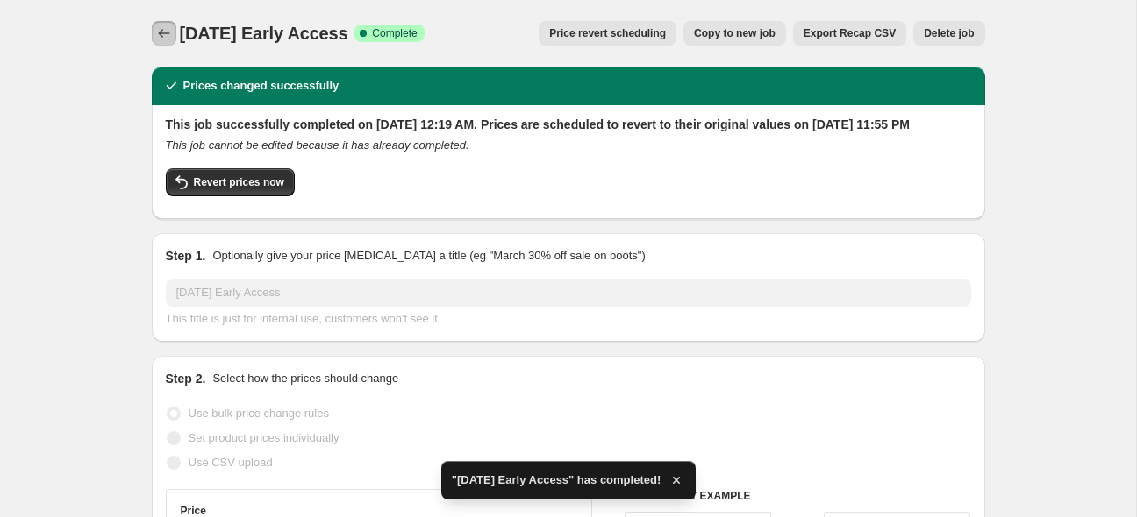
click at [157, 36] on icon "Price change jobs" at bounding box center [164, 34] width 18 height 18
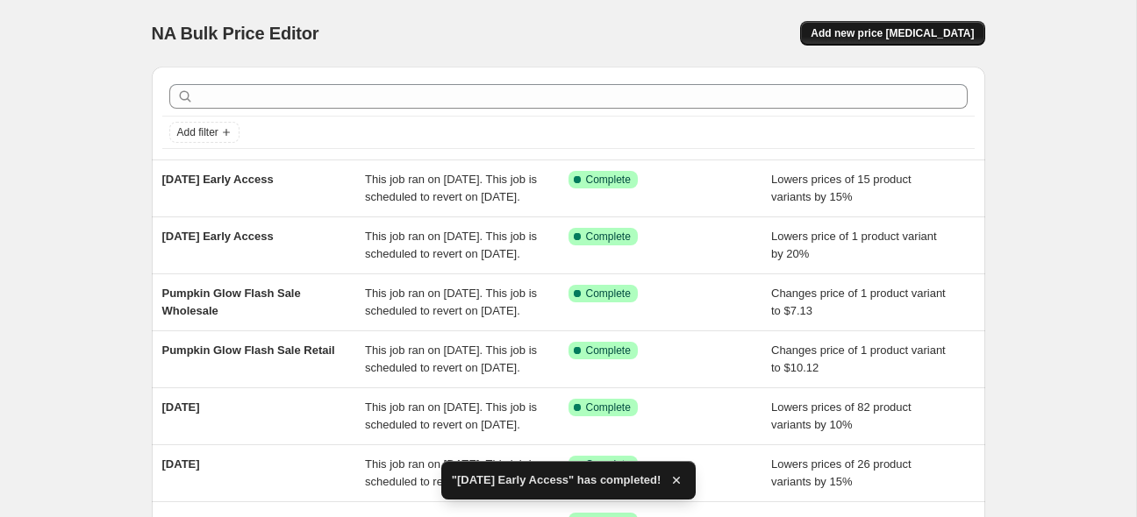
click at [932, 32] on span "Add new price [MEDICAL_DATA]" at bounding box center [891, 33] width 163 height 14
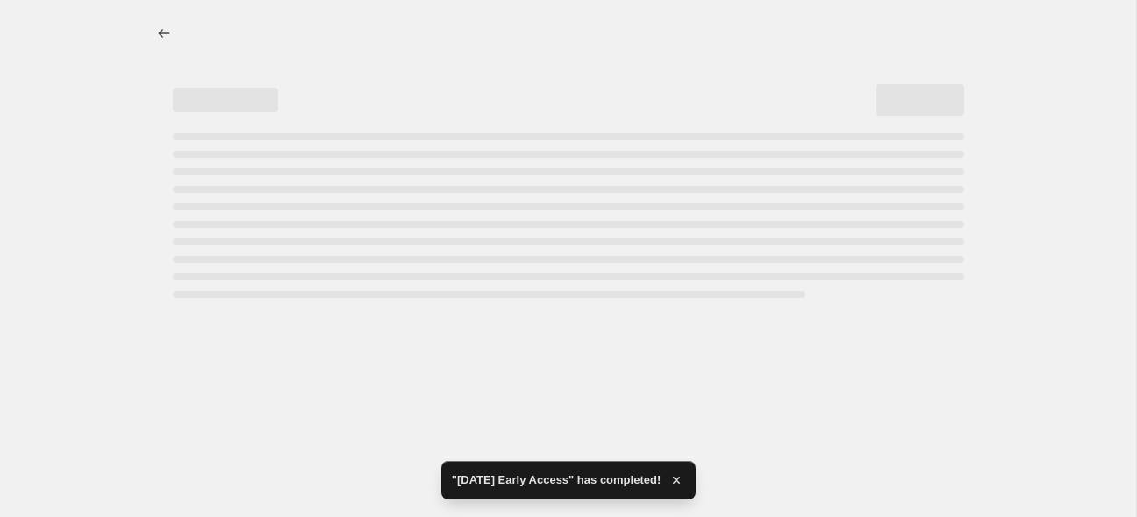
select select "percentage"
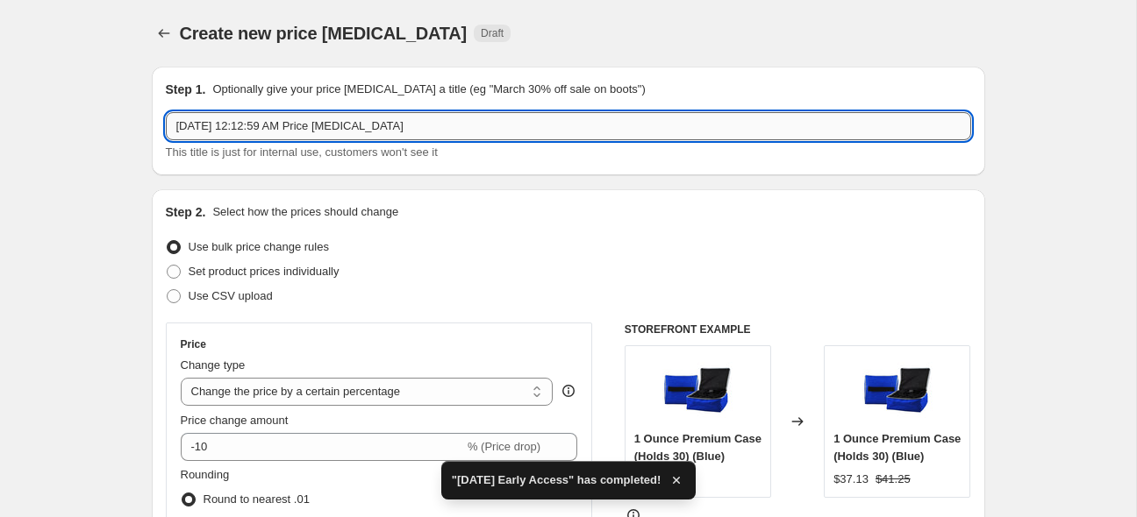
drag, startPoint x: 437, startPoint y: 132, endPoint x: 124, endPoint y: 93, distance: 315.6
click at [166, 112] on input "[DATE] 12:12:59 AM Price [MEDICAL_DATA]" at bounding box center [568, 126] width 805 height 28
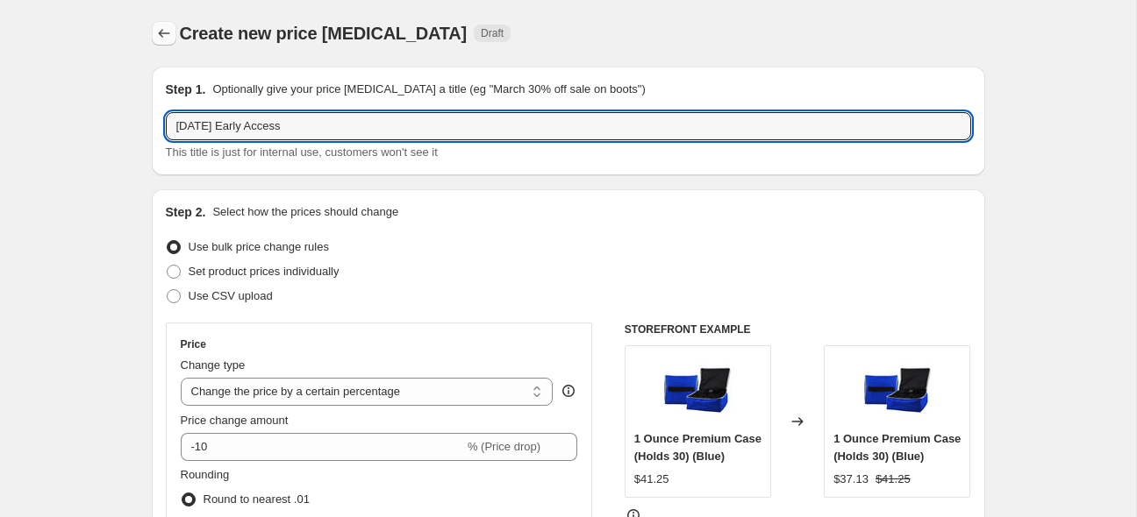
type input "[DATE] Early Access"
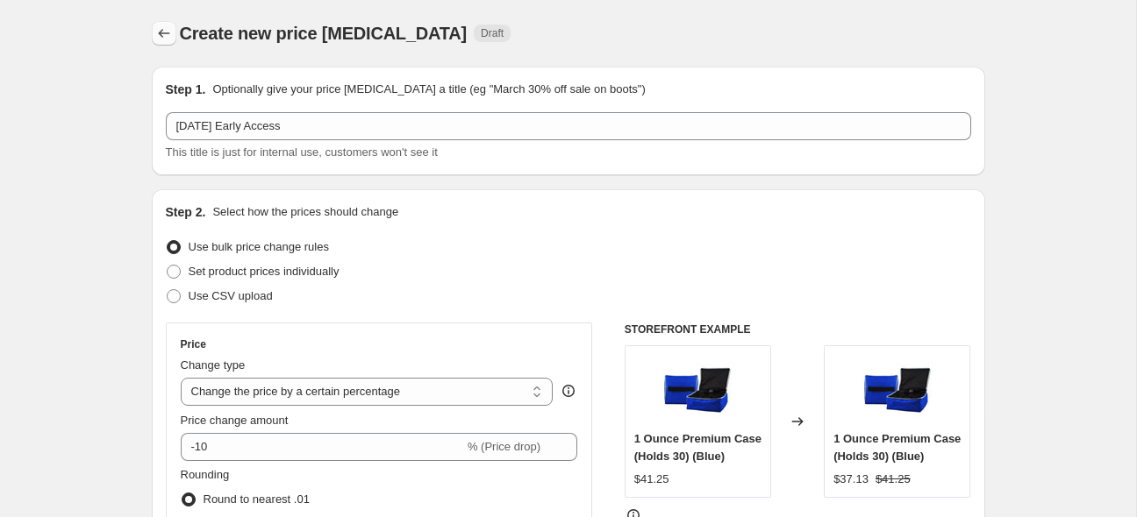
click at [167, 40] on icon "Price change jobs" at bounding box center [164, 34] width 18 height 18
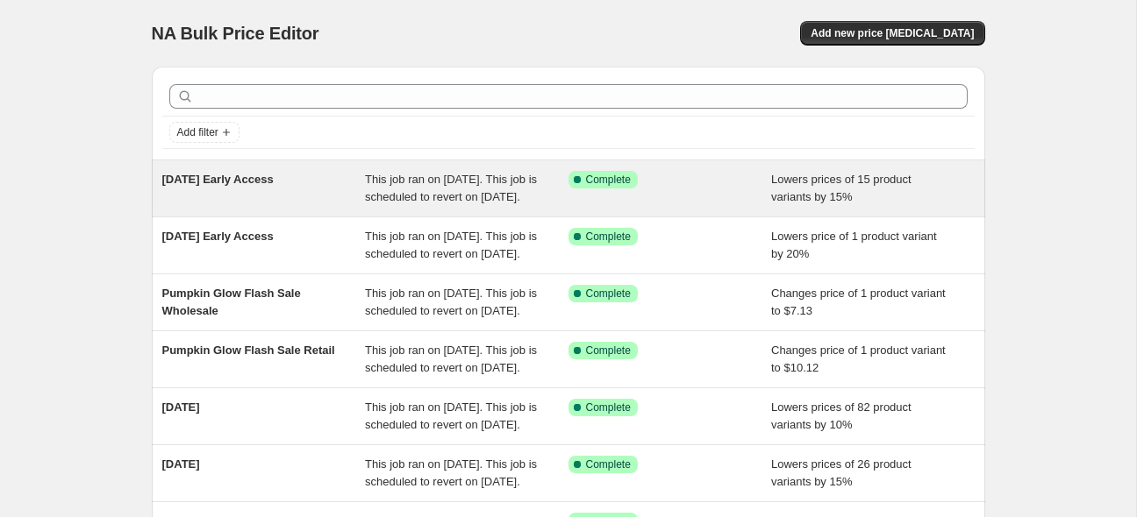
click at [270, 174] on span "[DATE] Early Access" at bounding box center [217, 179] width 111 height 13
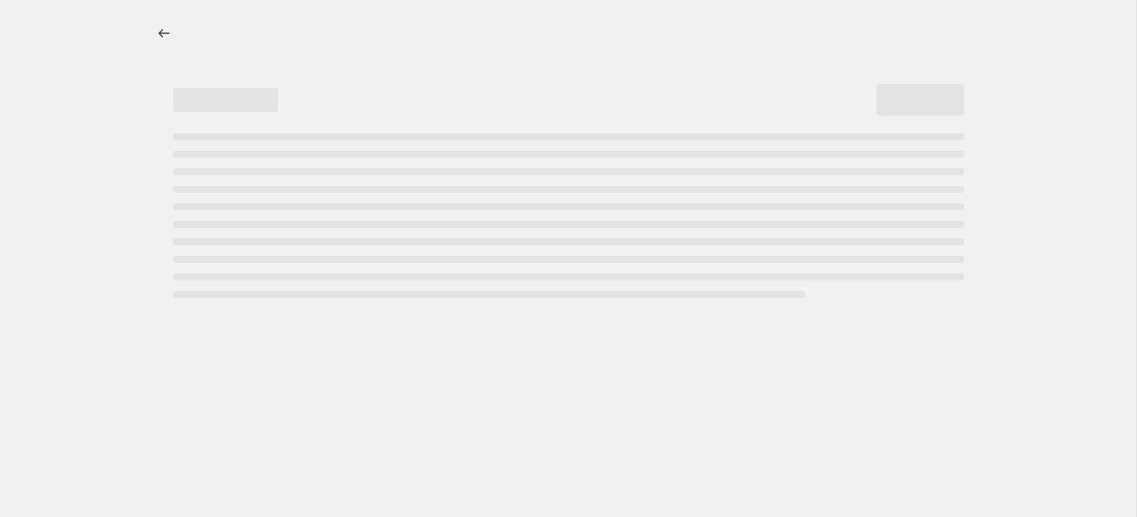
select select "percentage"
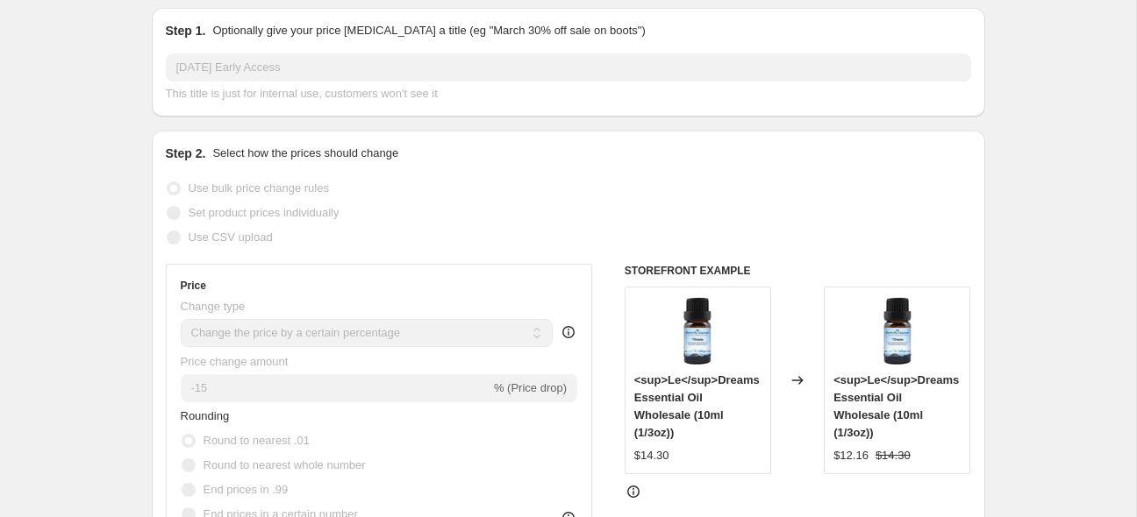
scroll to position [370, 0]
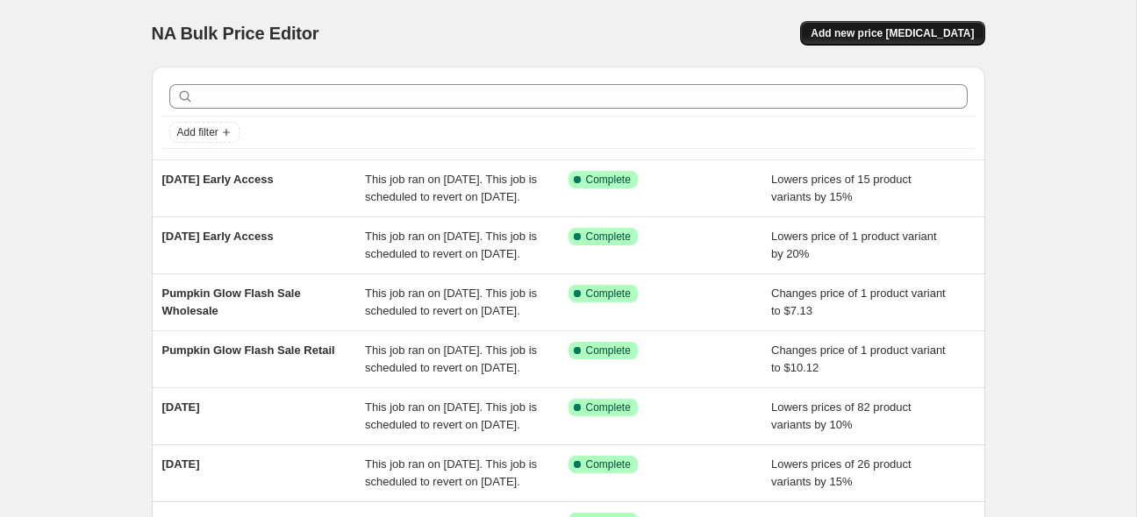
click at [861, 33] on span "Add new price [MEDICAL_DATA]" at bounding box center [891, 33] width 163 height 14
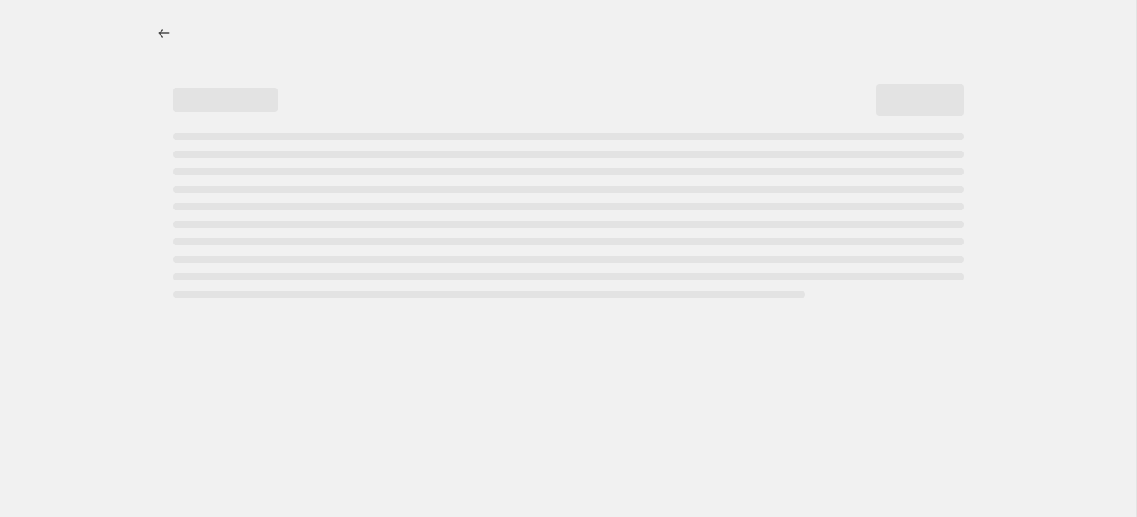
select select "percentage"
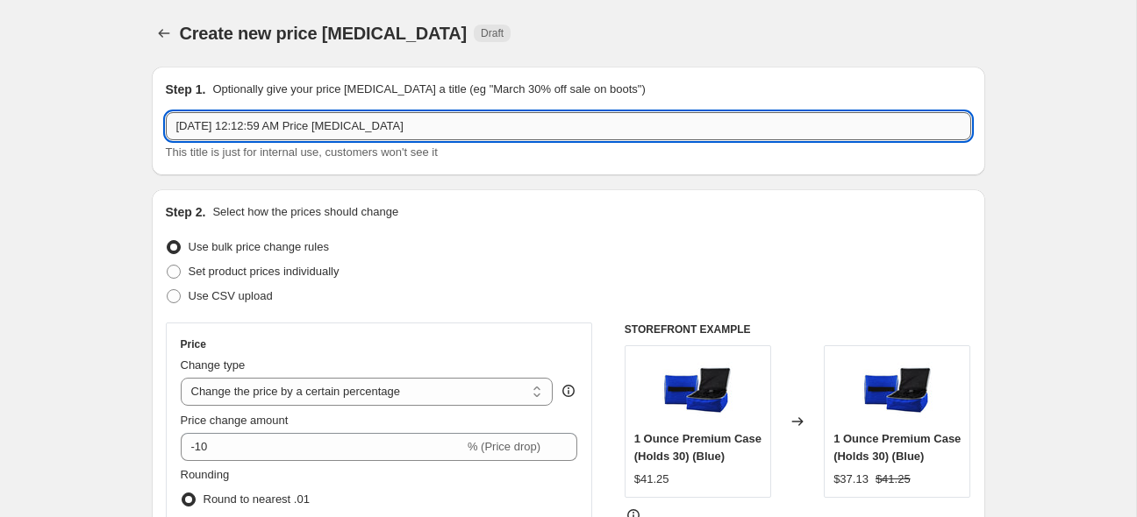
click at [346, 120] on input "[DATE] 12:12:59 AM Price [MEDICAL_DATA]" at bounding box center [568, 126] width 805 height 28
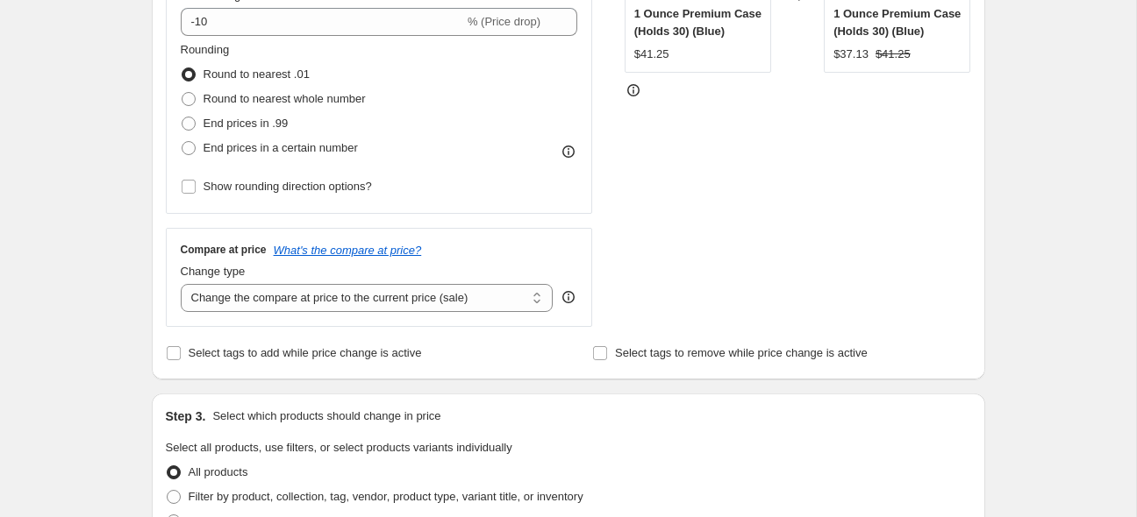
scroll to position [463, 0]
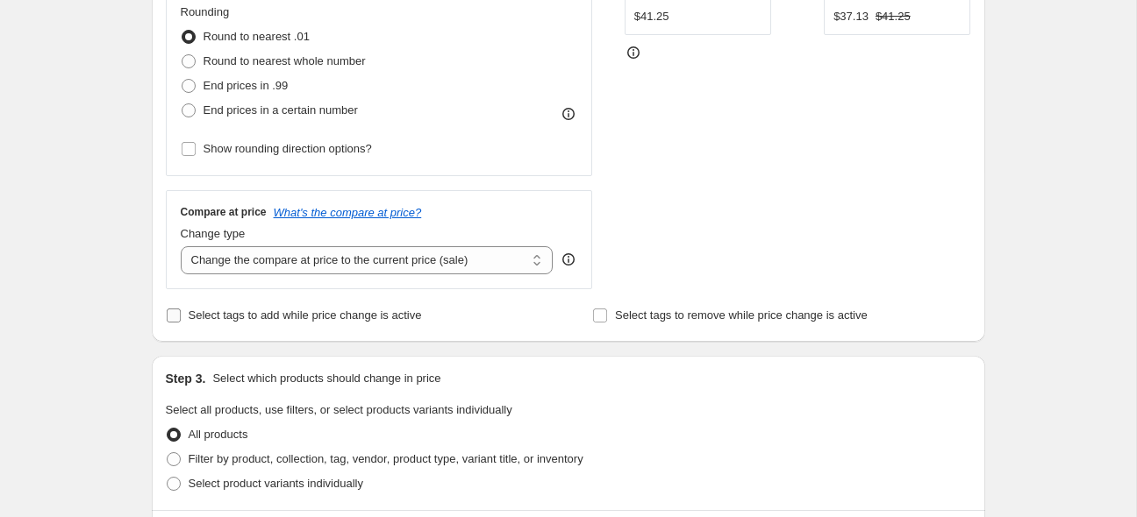
type input "[DATE] Early Acess"
click at [178, 315] on input "Select tags to add while price change is active" at bounding box center [174, 316] width 14 height 14
checkbox input "true"
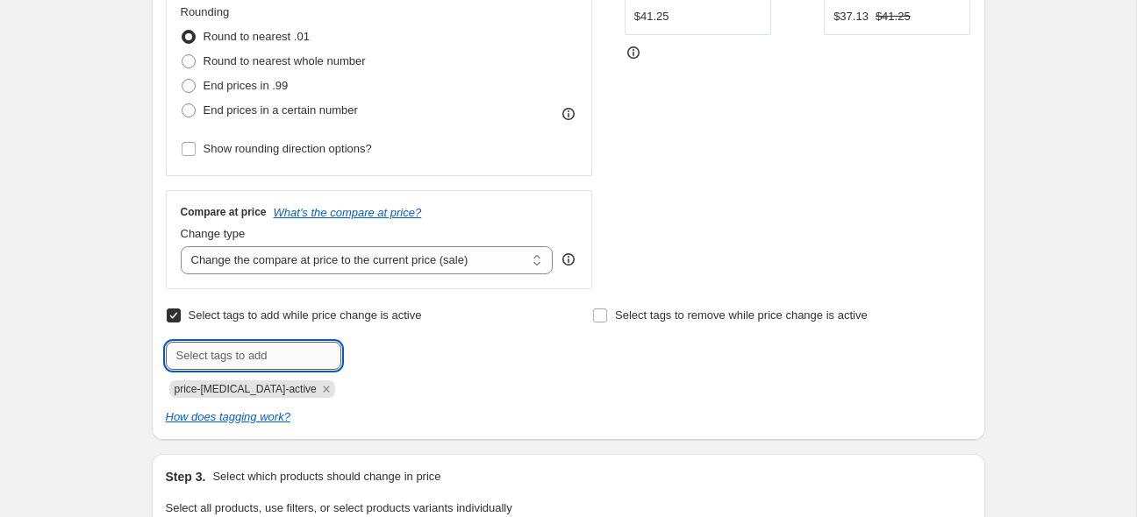
click at [220, 356] on input "text" at bounding box center [253, 356] width 175 height 28
type input "early access"
click at [384, 360] on span "early access" at bounding box center [410, 354] width 62 height 12
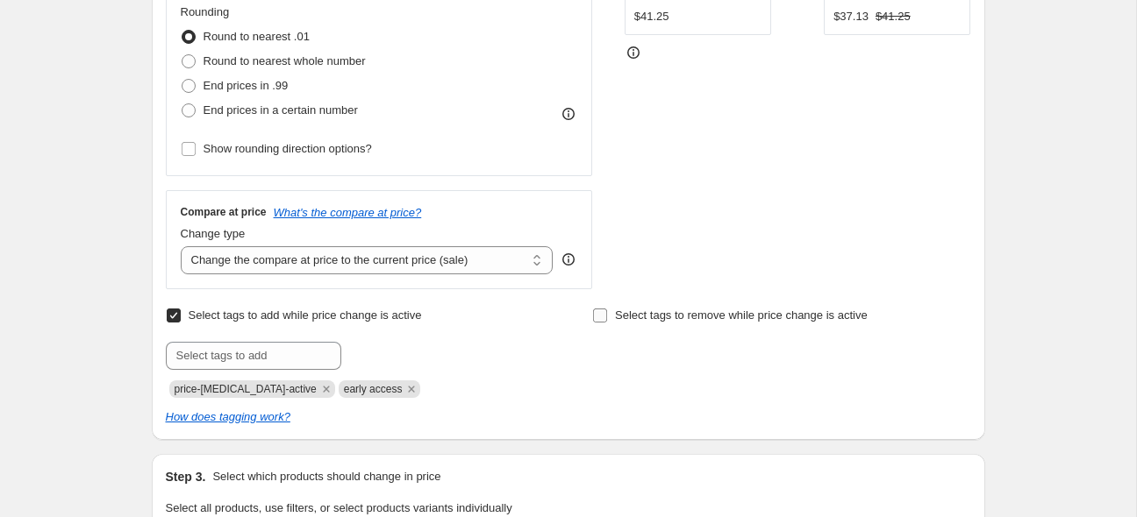
click at [597, 317] on input "Select tags to remove while price change is active" at bounding box center [600, 316] width 14 height 14
checkbox input "true"
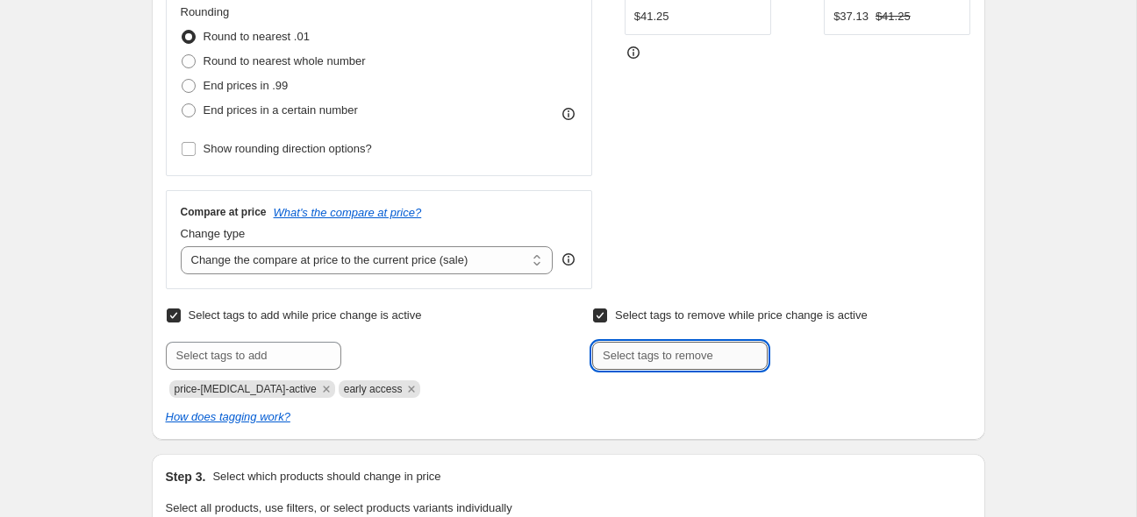
click at [629, 355] on input "text" at bounding box center [679, 356] width 175 height 28
type input "normal"
click at [835, 351] on span "normal" at bounding box center [823, 354] width 35 height 12
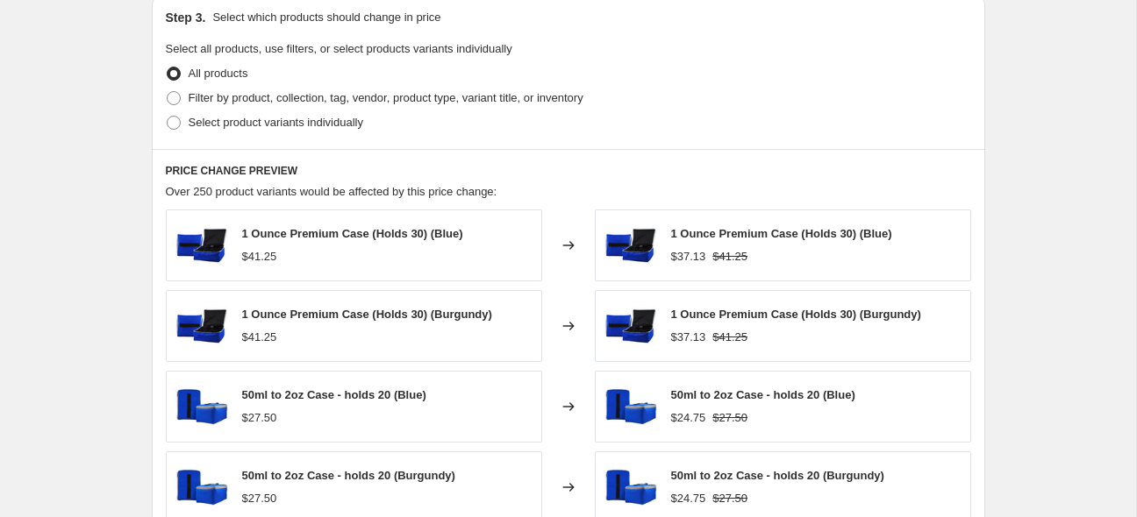
scroll to position [926, 0]
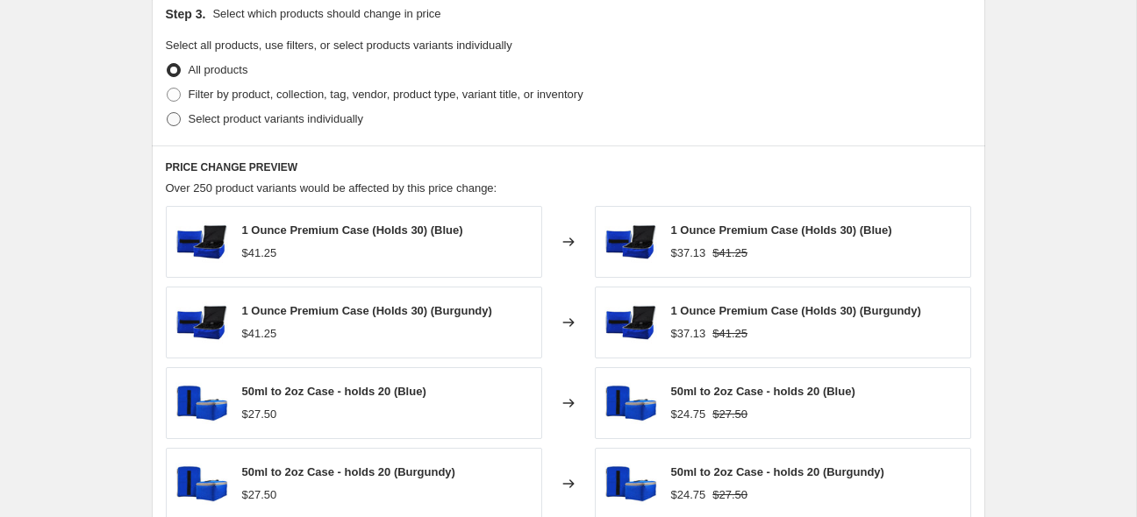
click at [268, 125] on span "Select product variants individually" at bounding box center [276, 118] width 175 height 13
click at [168, 113] on input "Select product variants individually" at bounding box center [167, 112] width 1 height 1
radio input "true"
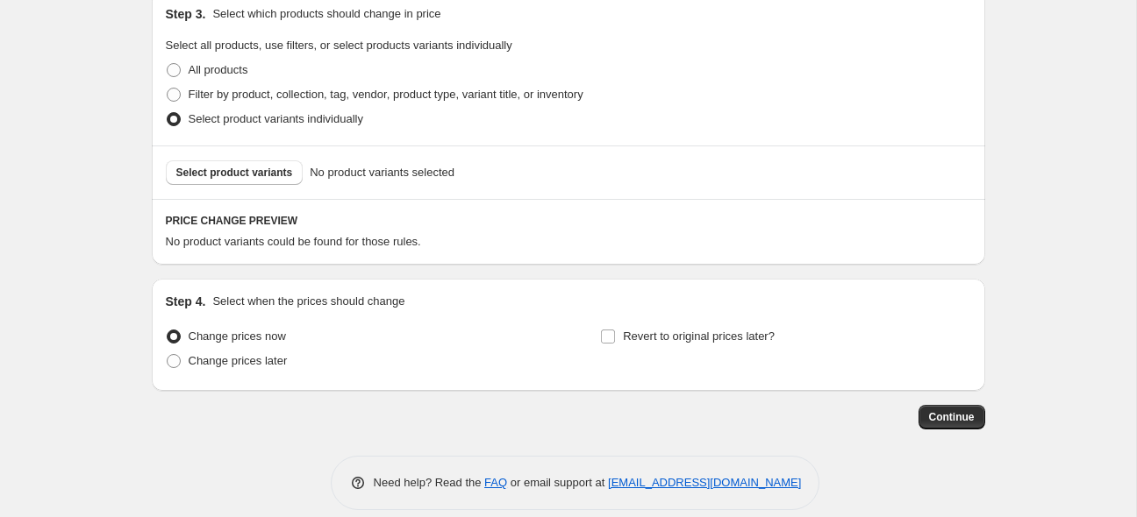
scroll to position [945, 0]
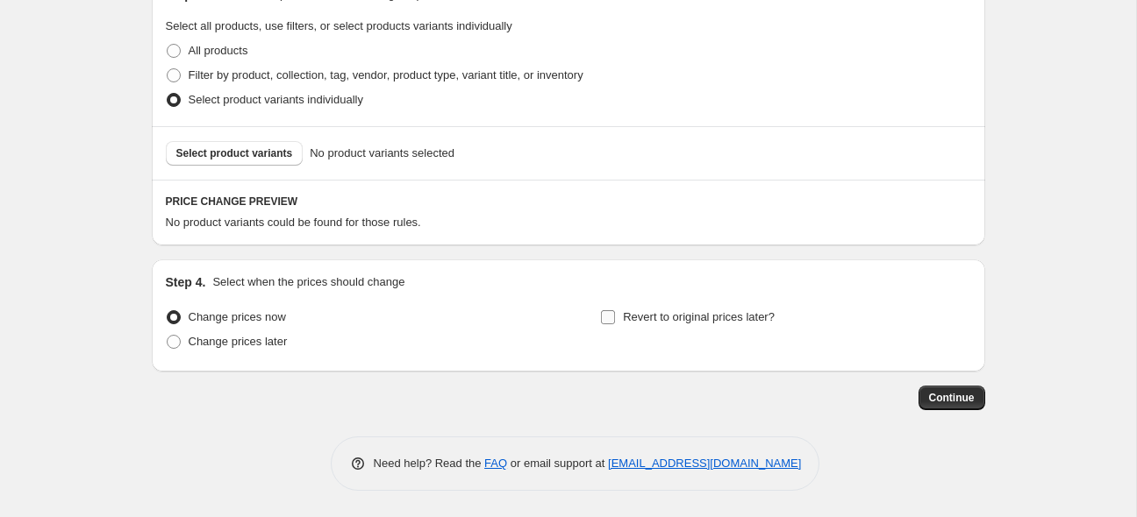
click at [607, 315] on input "Revert to original prices later?" at bounding box center [608, 317] width 14 height 14
checkbox input "true"
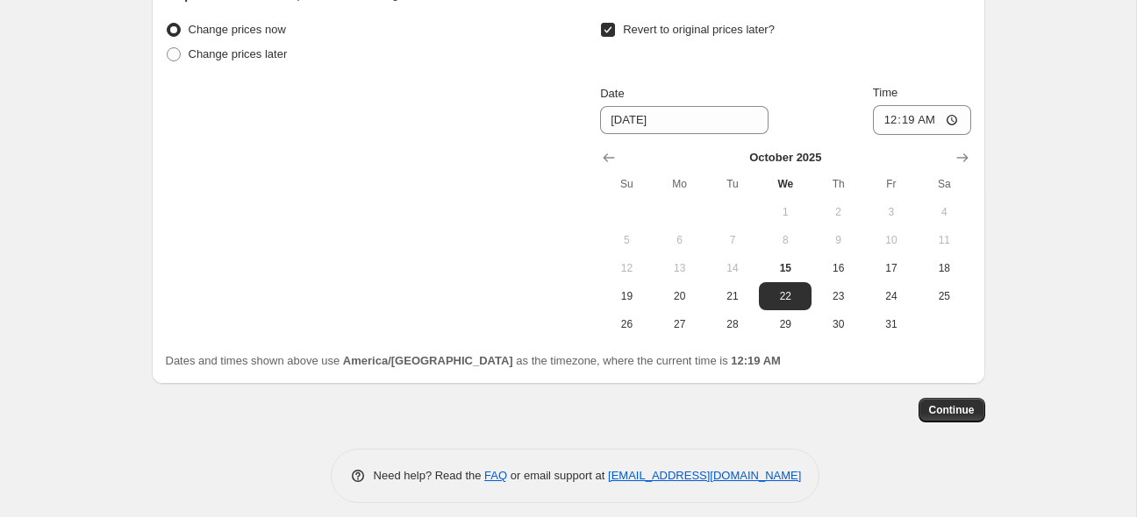
scroll to position [1244, 0]
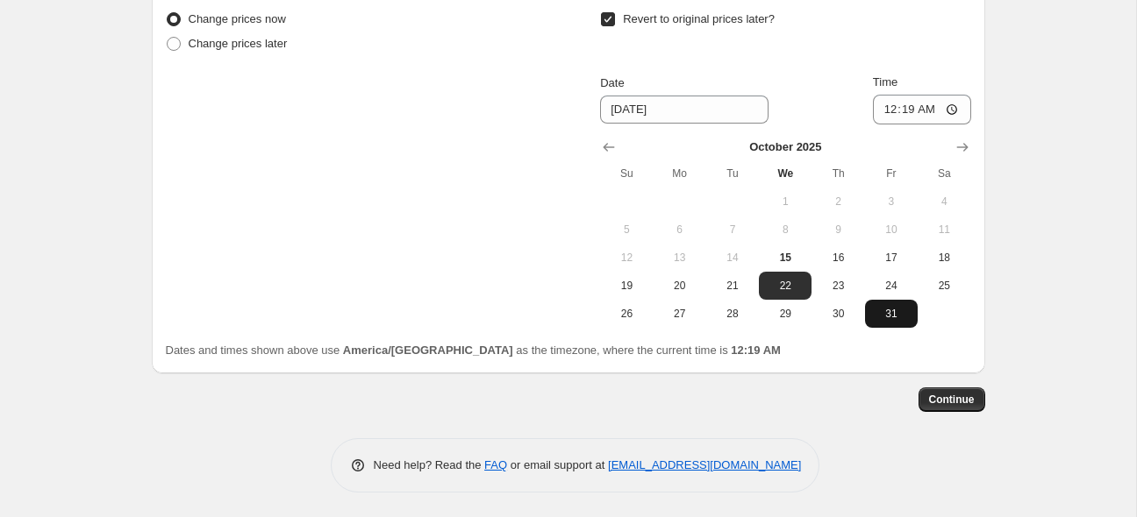
click at [885, 311] on span "31" at bounding box center [891, 314] width 39 height 14
type input "[DATE]"
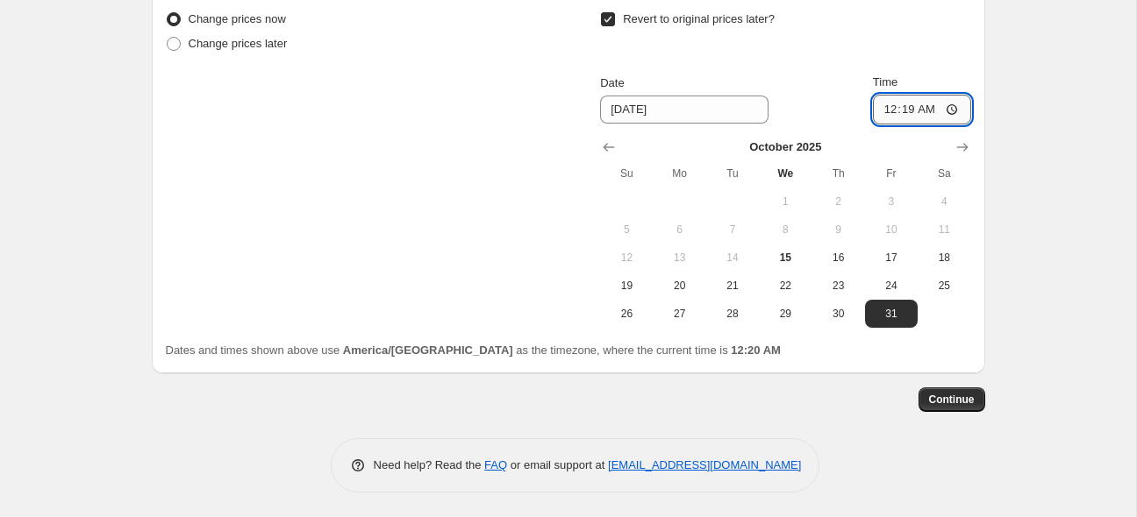
click at [903, 107] on input "00:19" at bounding box center [922, 110] width 98 height 30
type input "23:55"
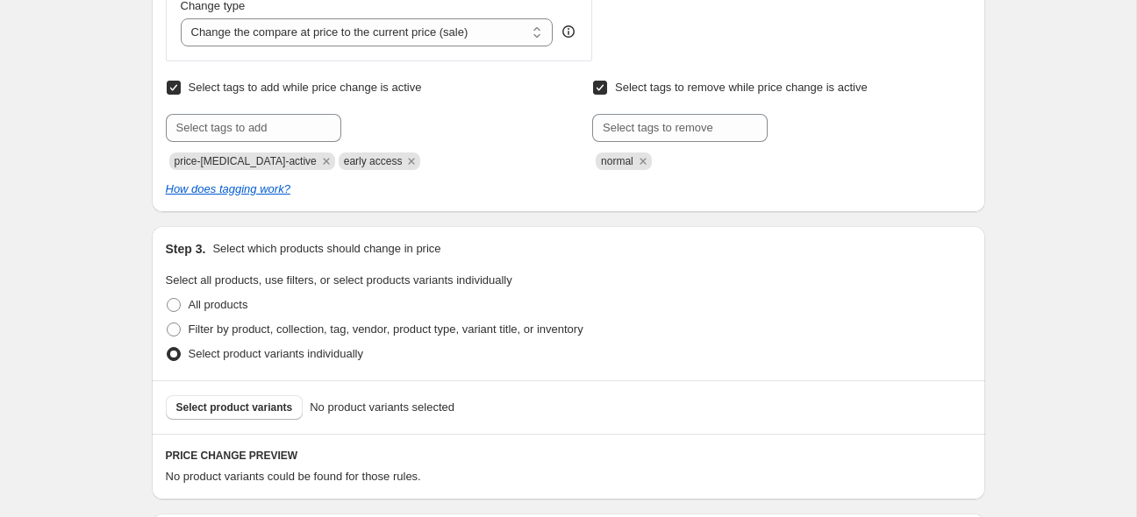
scroll to position [688, 0]
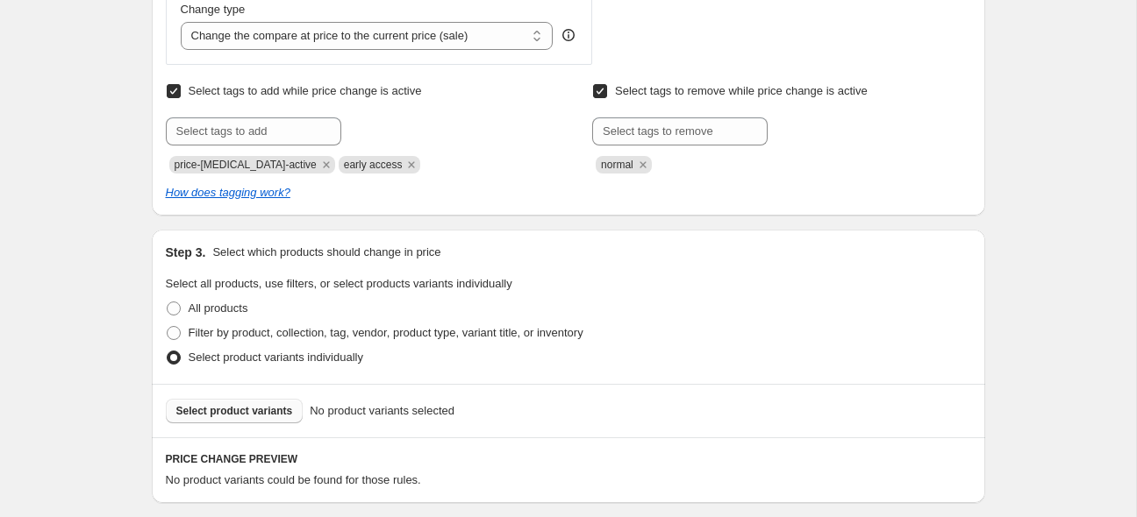
click at [261, 414] on span "Select product variants" at bounding box center [234, 411] width 117 height 14
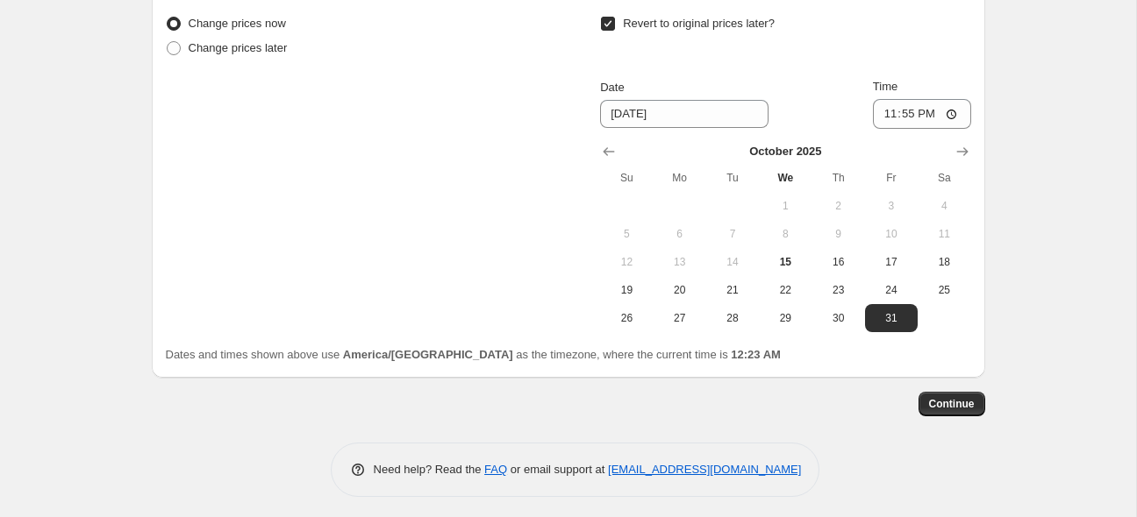
scroll to position [1690, 0]
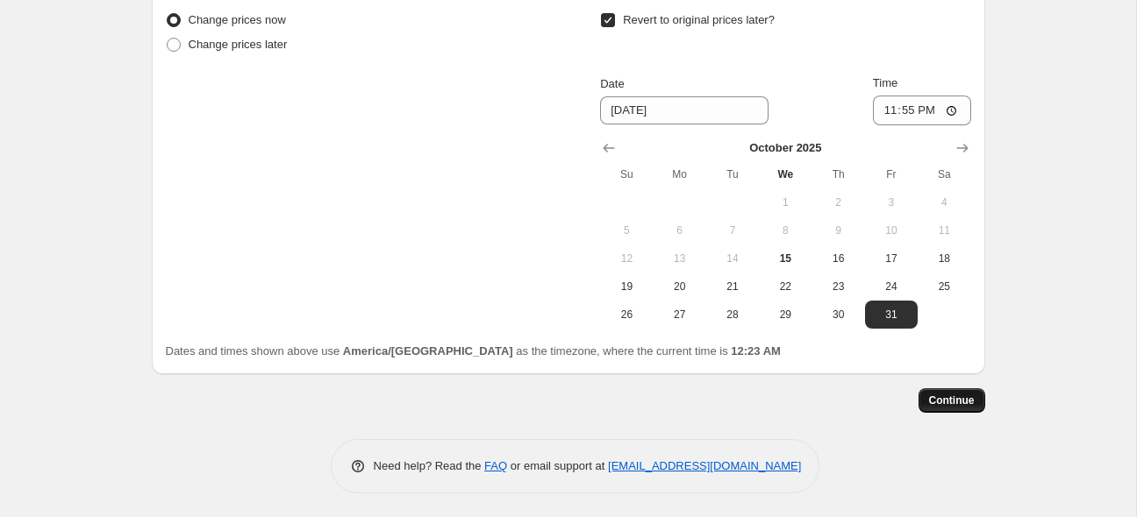
click at [952, 400] on span "Continue" at bounding box center [952, 401] width 46 height 14
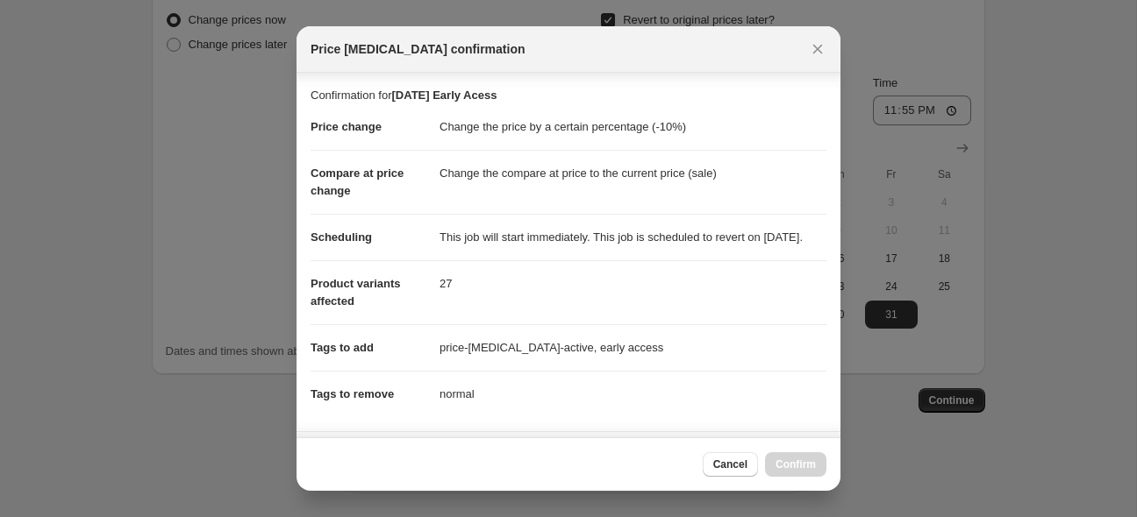
scroll to position [332, 0]
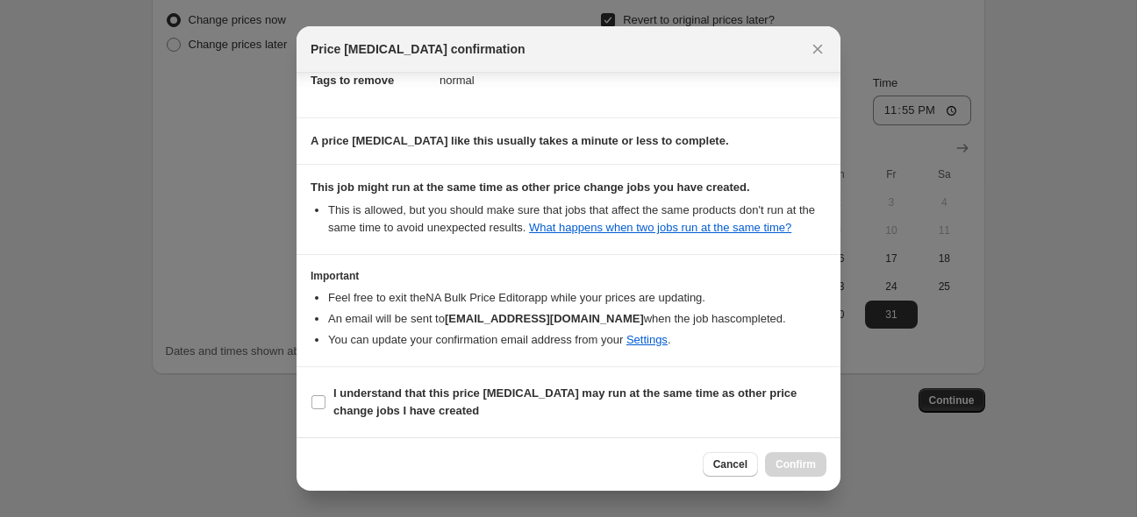
click at [667, 393] on b "I understand that this price [MEDICAL_DATA] may run at the same time as other p…" at bounding box center [564, 402] width 463 height 31
click at [325, 396] on input "I understand that this price [MEDICAL_DATA] may run at the same time as other p…" at bounding box center [318, 403] width 14 height 14
checkbox input "true"
click at [777, 461] on button "Confirm" at bounding box center [795, 465] width 61 height 25
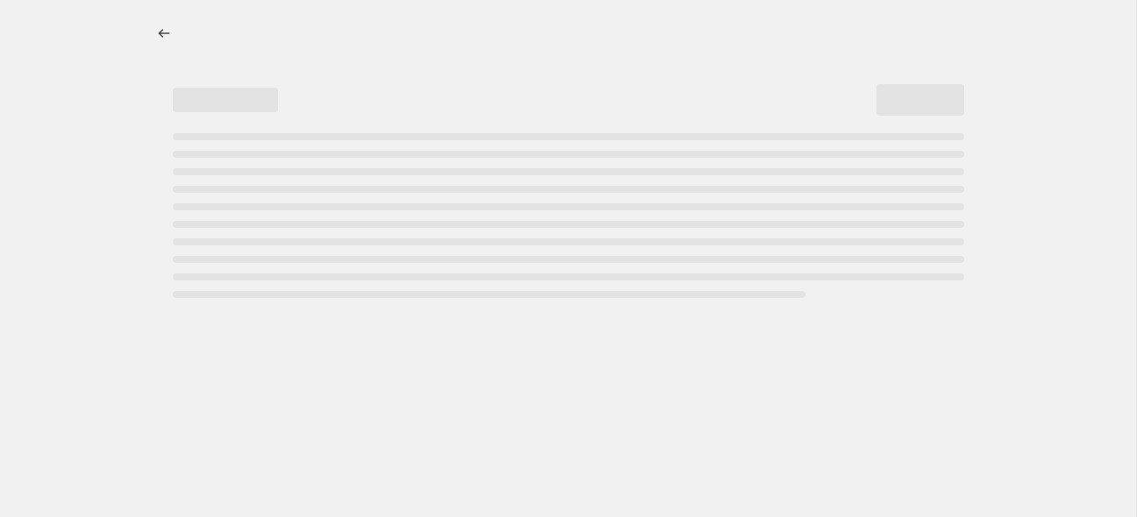
select select "percentage"
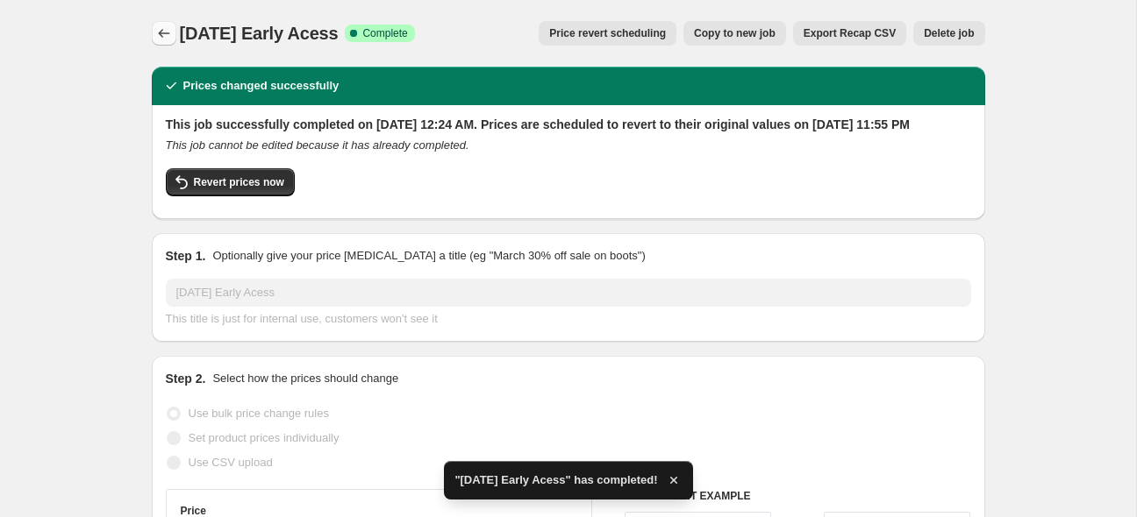
click at [160, 37] on icon "Price change jobs" at bounding box center [164, 34] width 18 height 18
